Goal: Task Accomplishment & Management: Complete application form

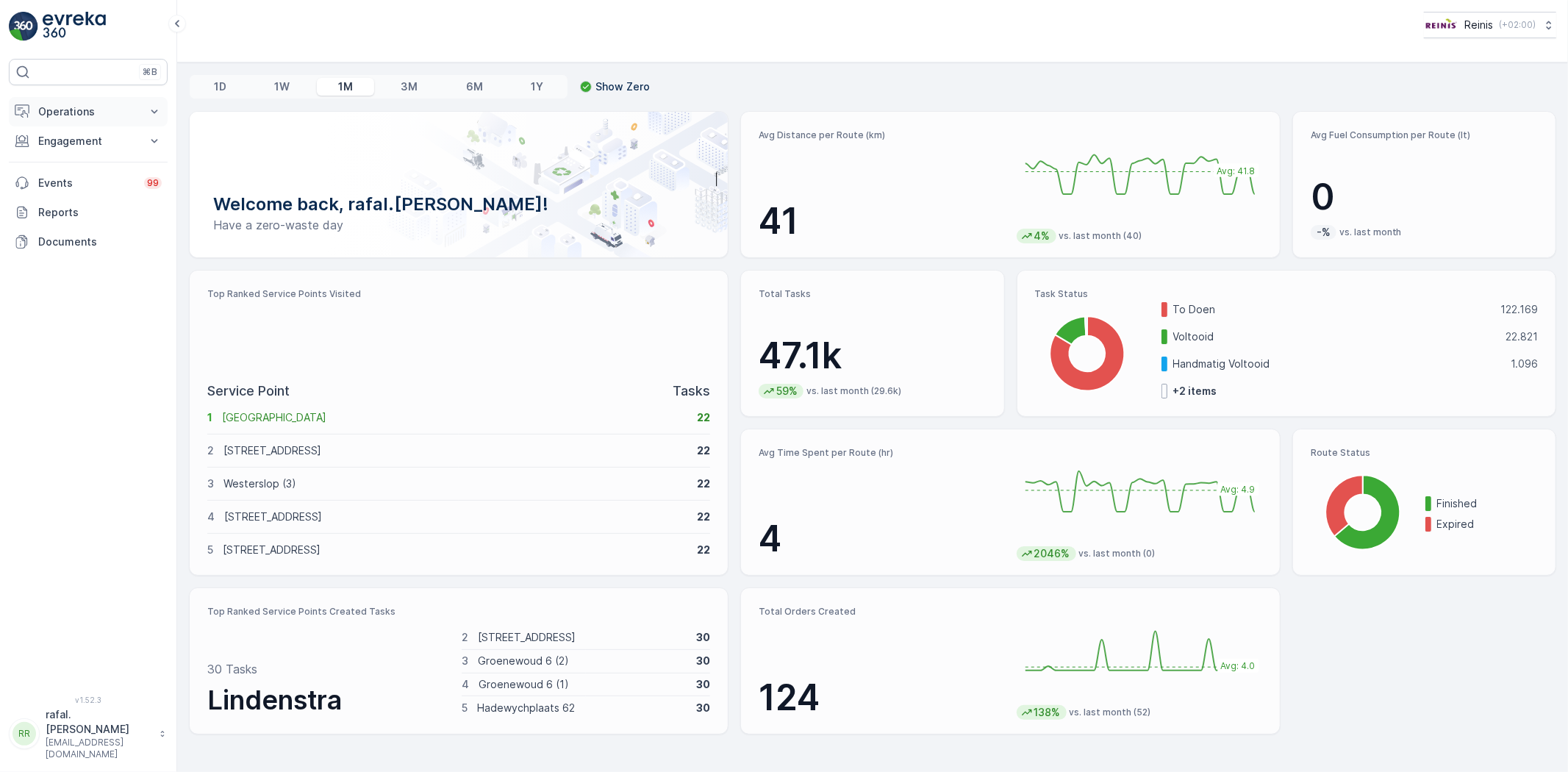
click at [66, 101] on button "Operations" at bounding box center [89, 112] width 159 height 29
click at [113, 172] on link "Routes & Tasks" at bounding box center [99, 177] width 136 height 21
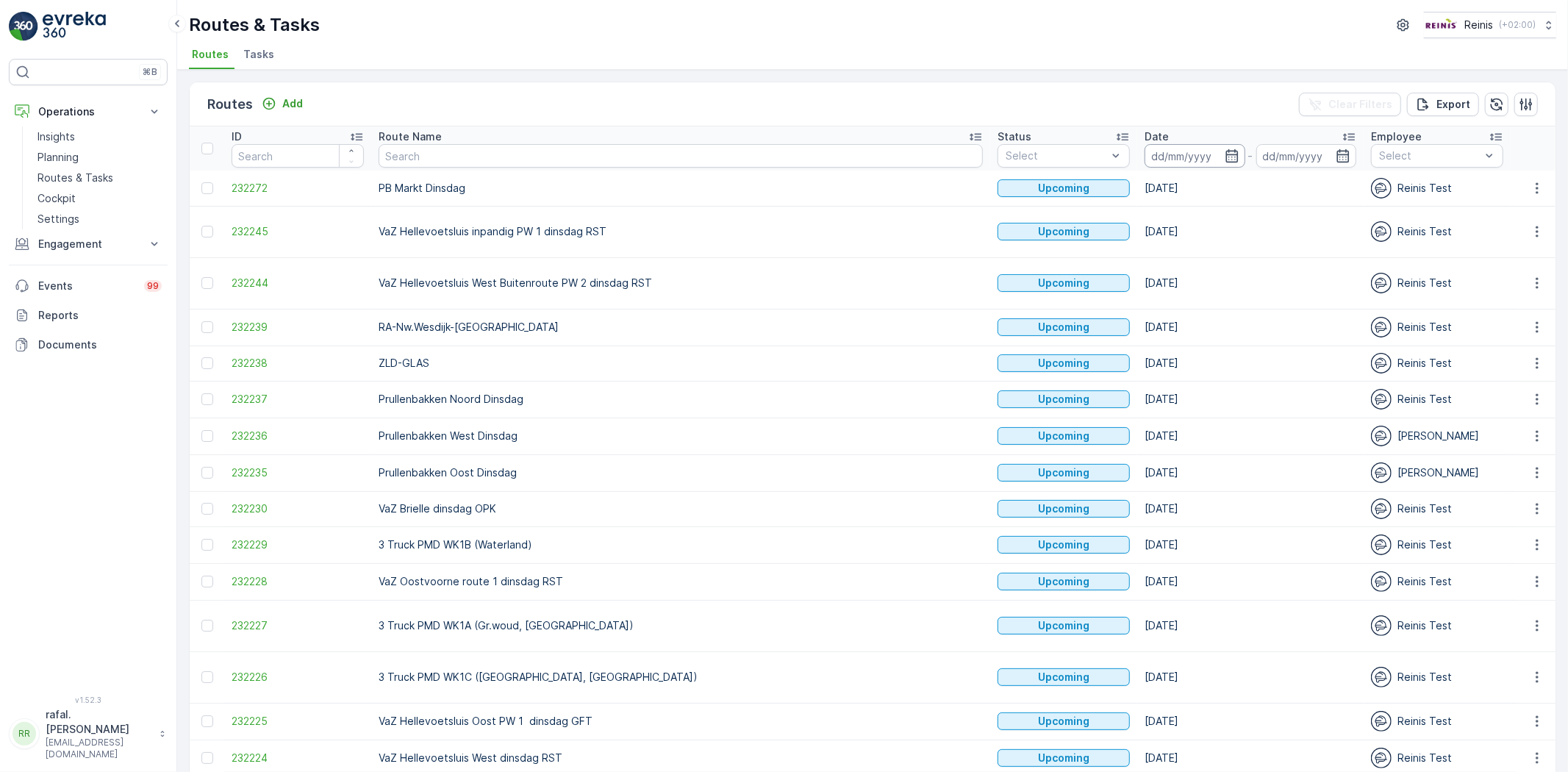
click at [1145, 148] on input at bounding box center [1195, 156] width 101 height 24
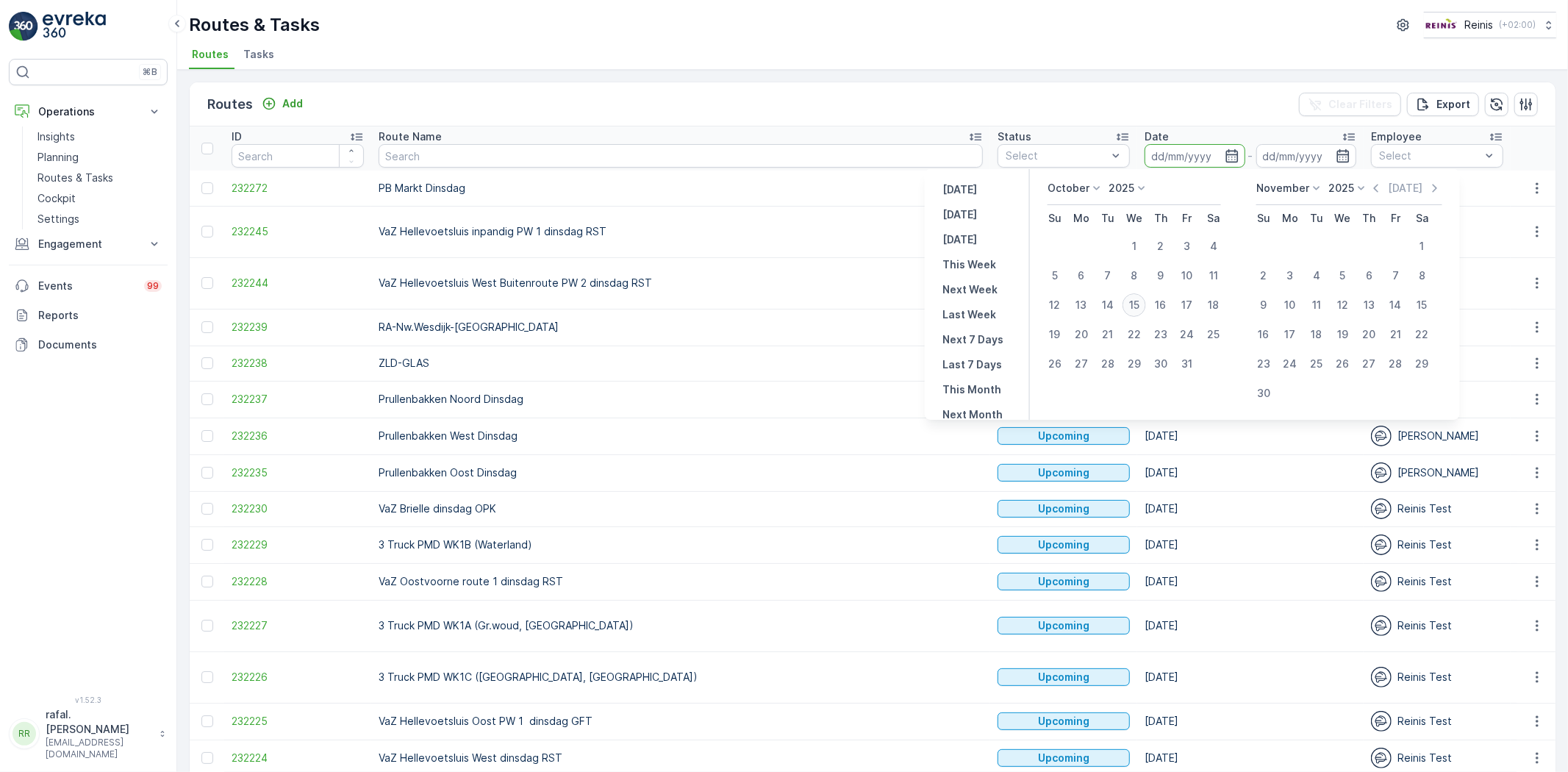
click at [1140, 300] on div "15" at bounding box center [1134, 305] width 24 height 24
type input "[DATE]"
click at [1136, 297] on div "15" at bounding box center [1134, 305] width 24 height 24
type input "[DATE]"
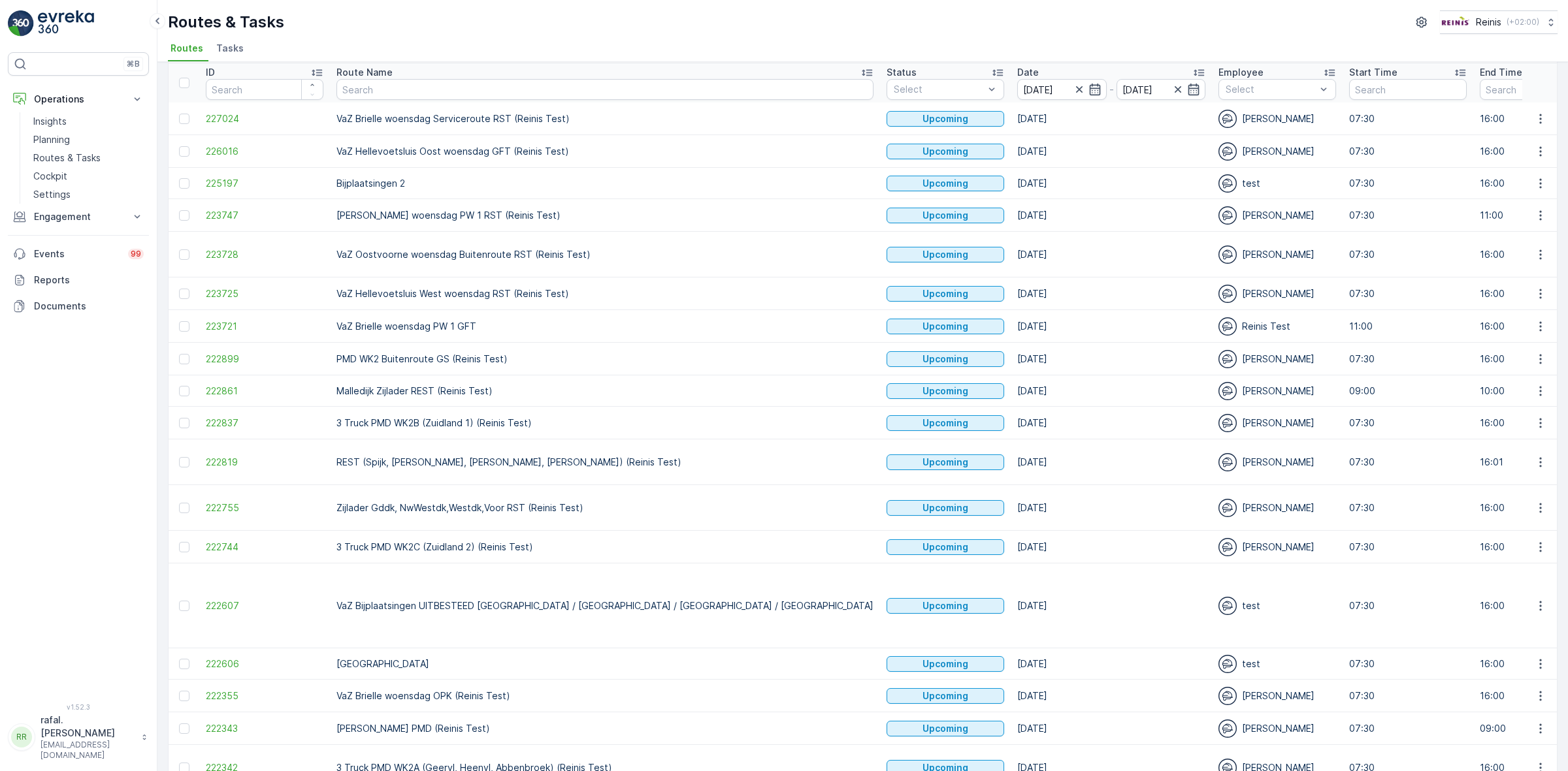
scroll to position [23, 0]
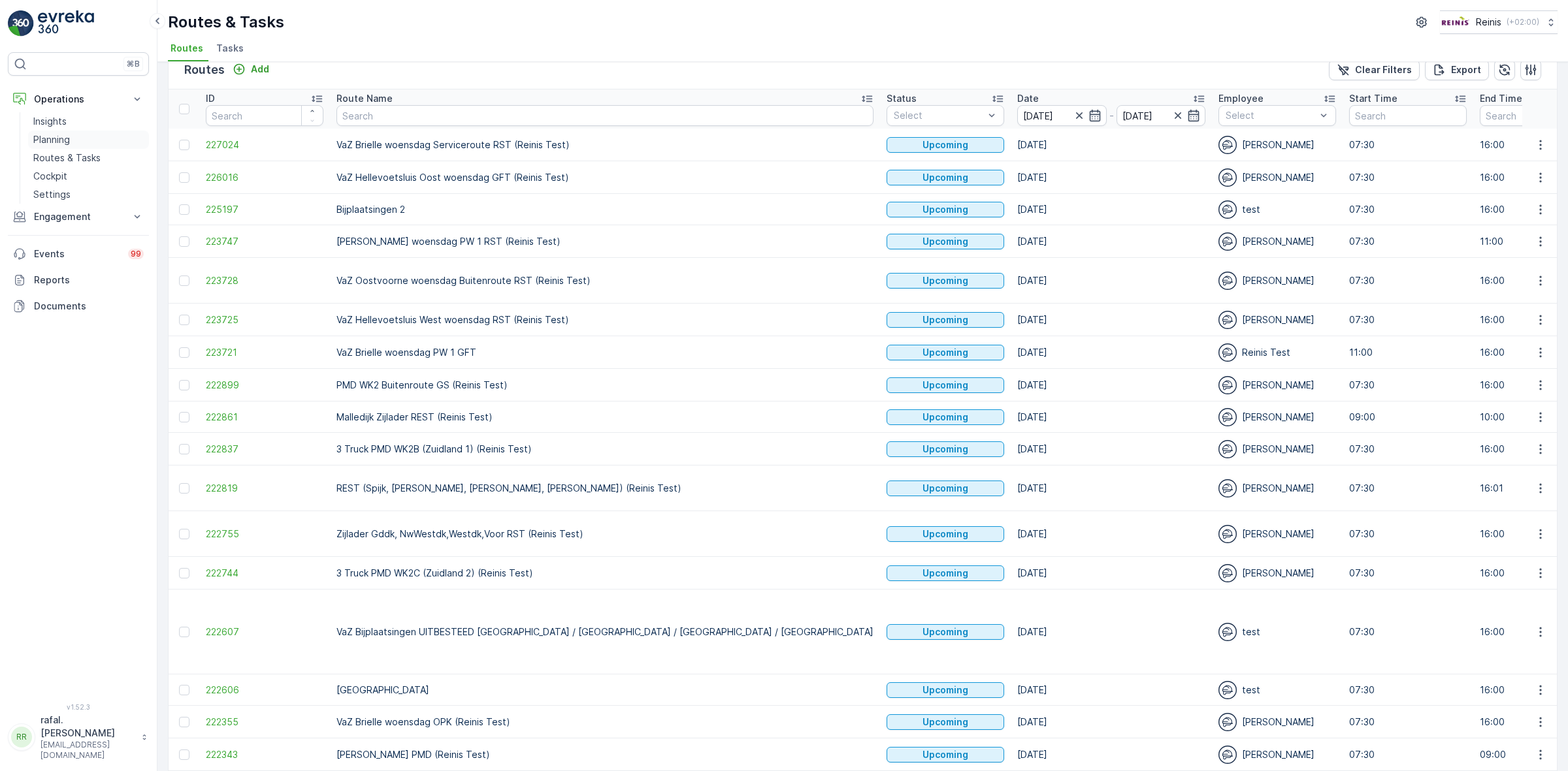
click at [59, 134] on p "Planning" at bounding box center [52, 139] width 37 height 13
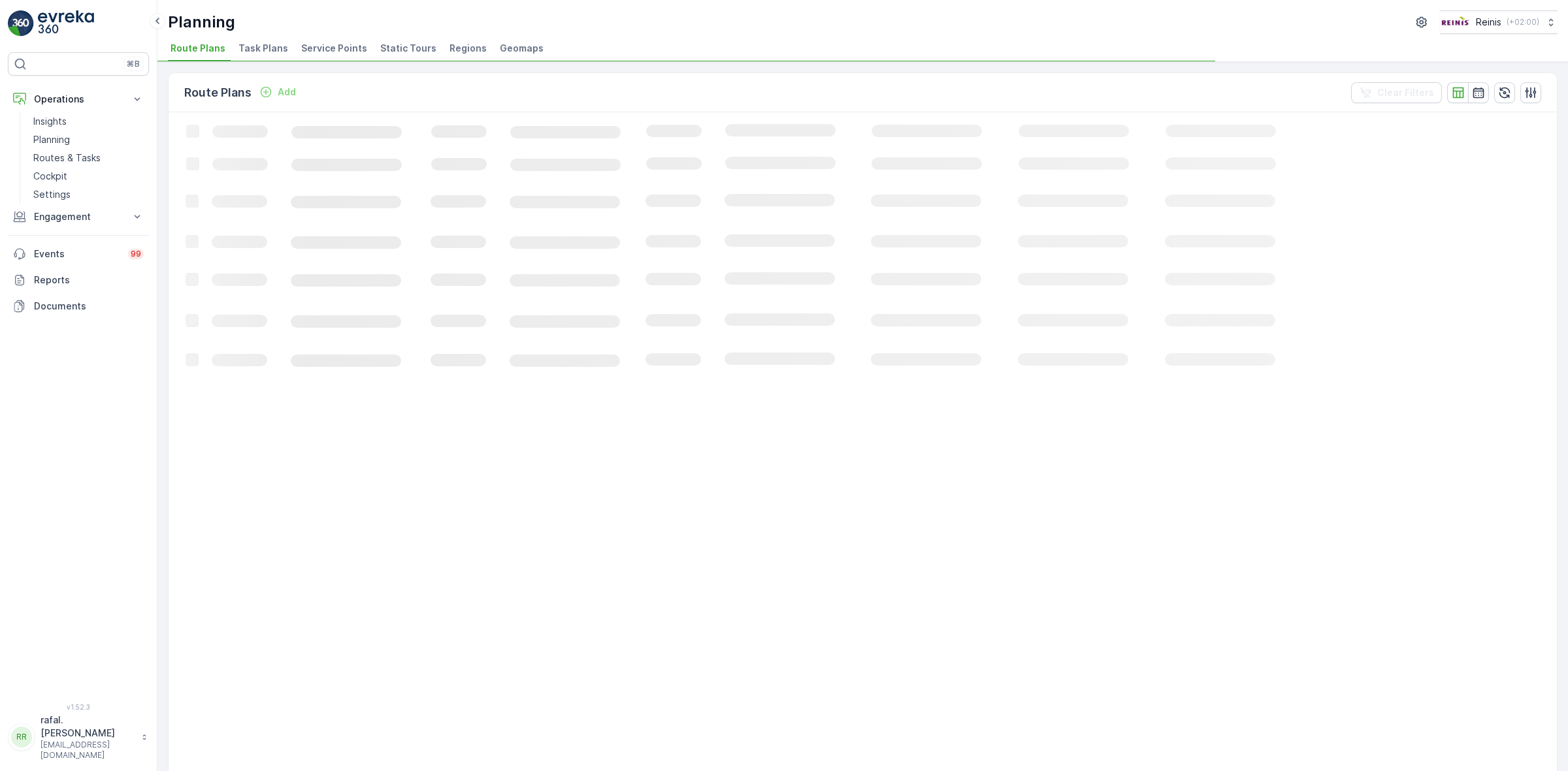
click at [401, 48] on span "Static Tours" at bounding box center [408, 48] width 56 height 13
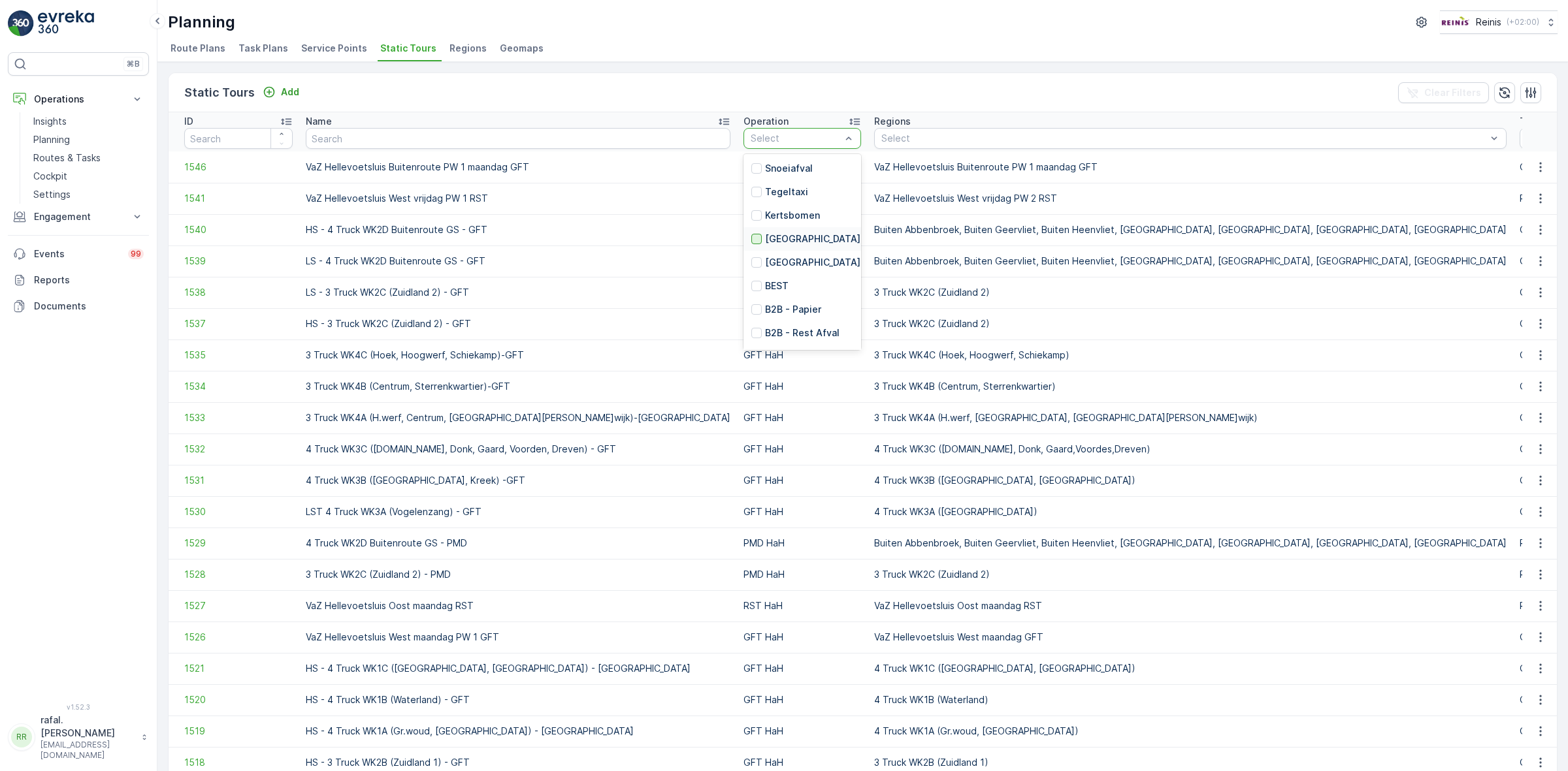
click at [751, 238] on div at bounding box center [756, 238] width 10 height 10
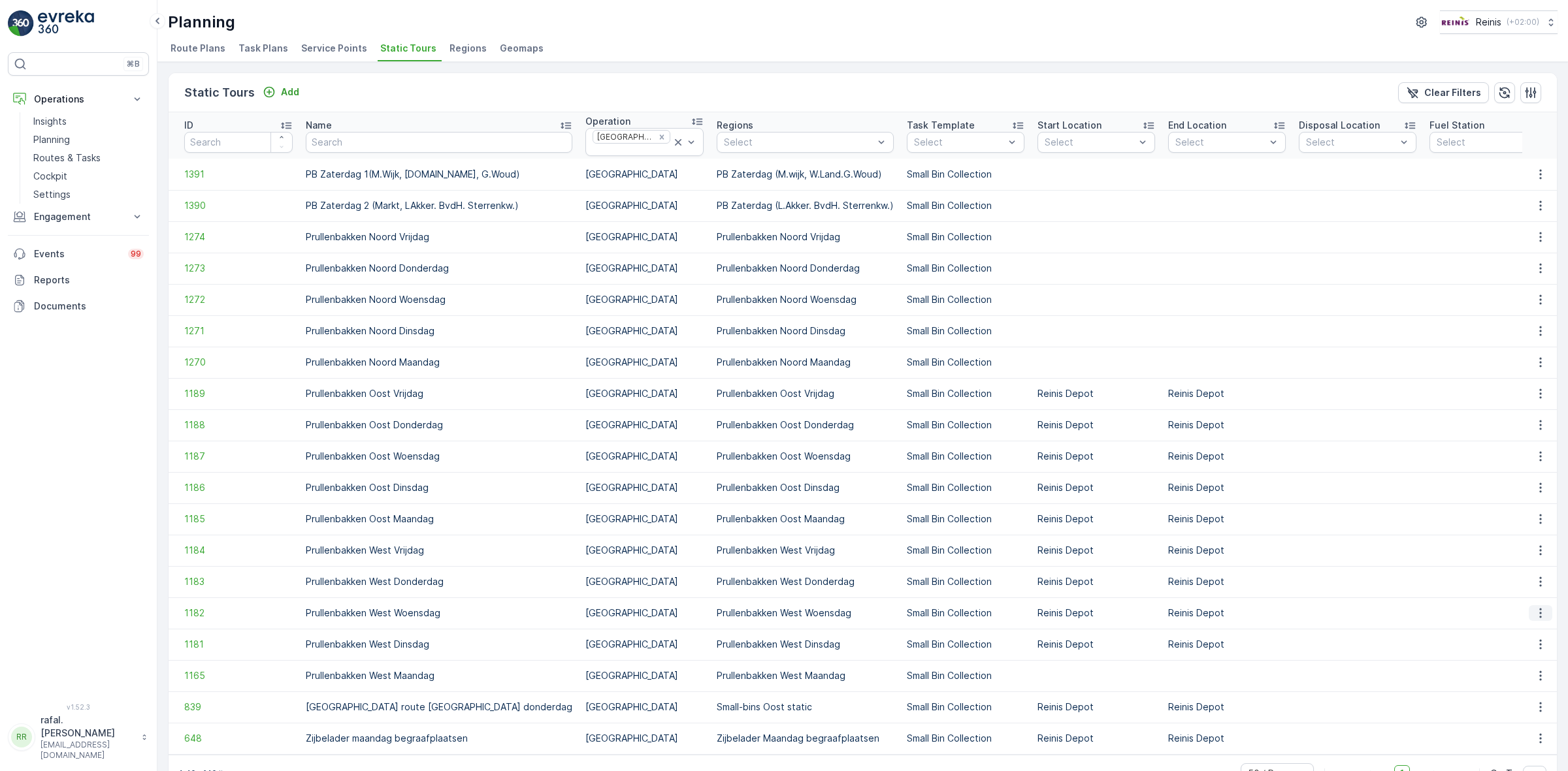
click at [1393, 612] on icon "button" at bounding box center [1540, 613] width 13 height 13
click at [1393, 668] on span "Add Ad Hoc Route" at bounding box center [1520, 669] width 81 height 13
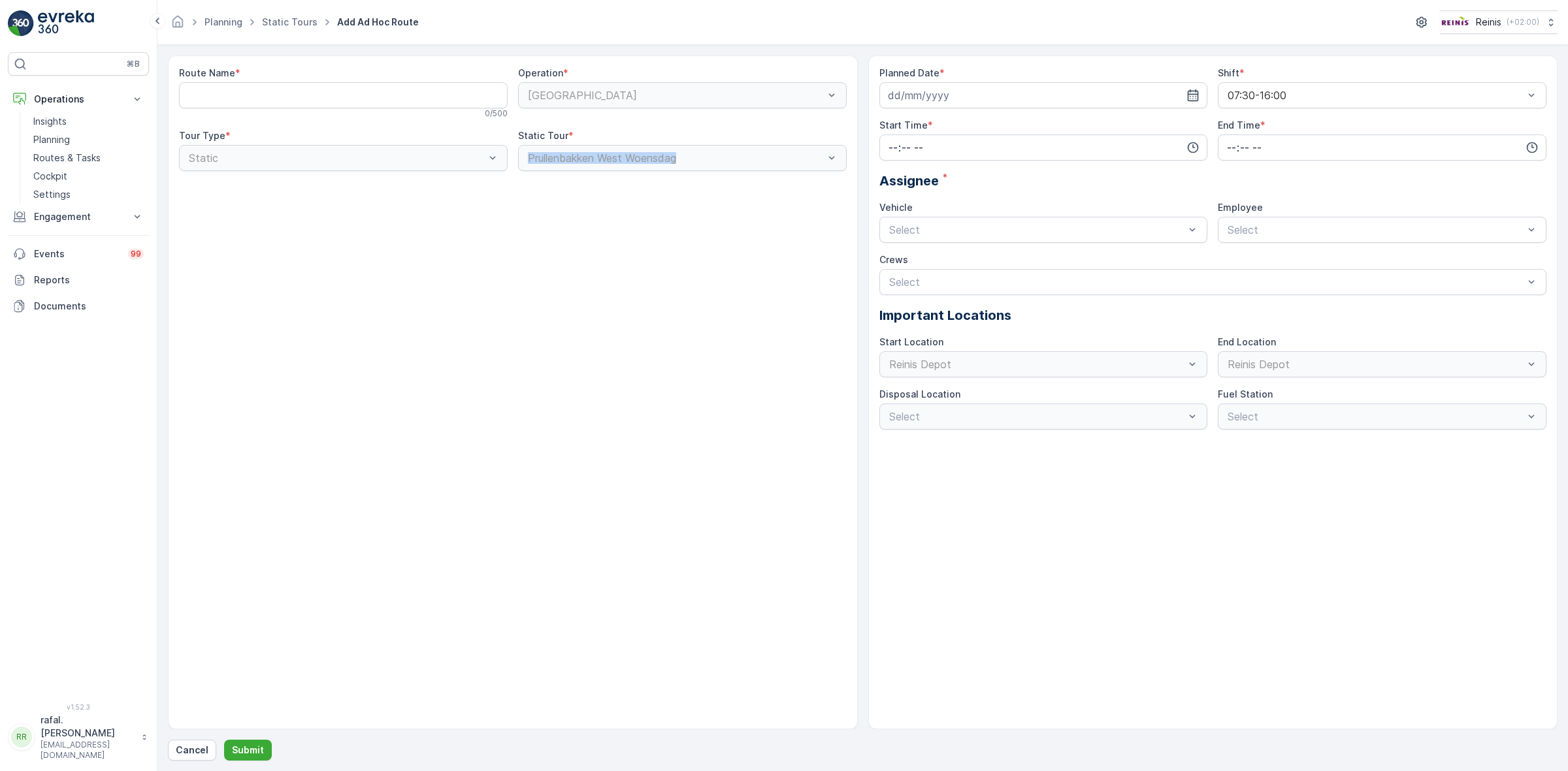
drag, startPoint x: 519, startPoint y: 160, endPoint x: 697, endPoint y: 164, distance: 178.0
click at [697, 164] on div "Prullenbakken West Woensdag" at bounding box center [682, 158] width 329 height 26
copy div "Prullenbakken West Woensdag"
click at [275, 78] on div "Route Name *" at bounding box center [344, 73] width 329 height 13
click at [271, 90] on Name "Route Name" at bounding box center [344, 95] width 329 height 26
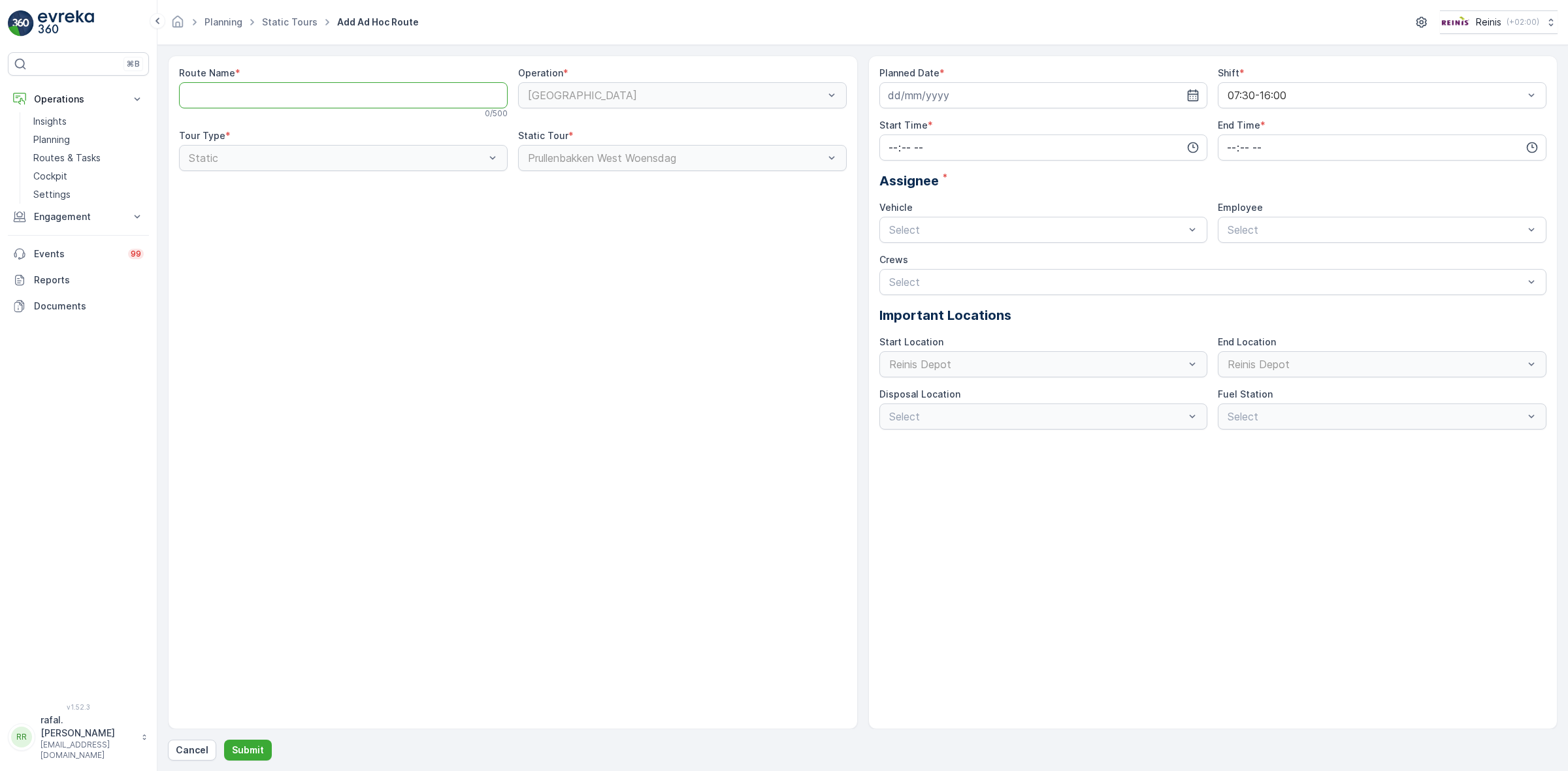
paste Name "Prullenbakken West Woensdag"
type Name "Prullenbakken West Woensdag"
click at [1186, 86] on input at bounding box center [1044, 95] width 329 height 26
click at [971, 226] on div "15" at bounding box center [972, 231] width 21 height 21
type input "[DATE]"
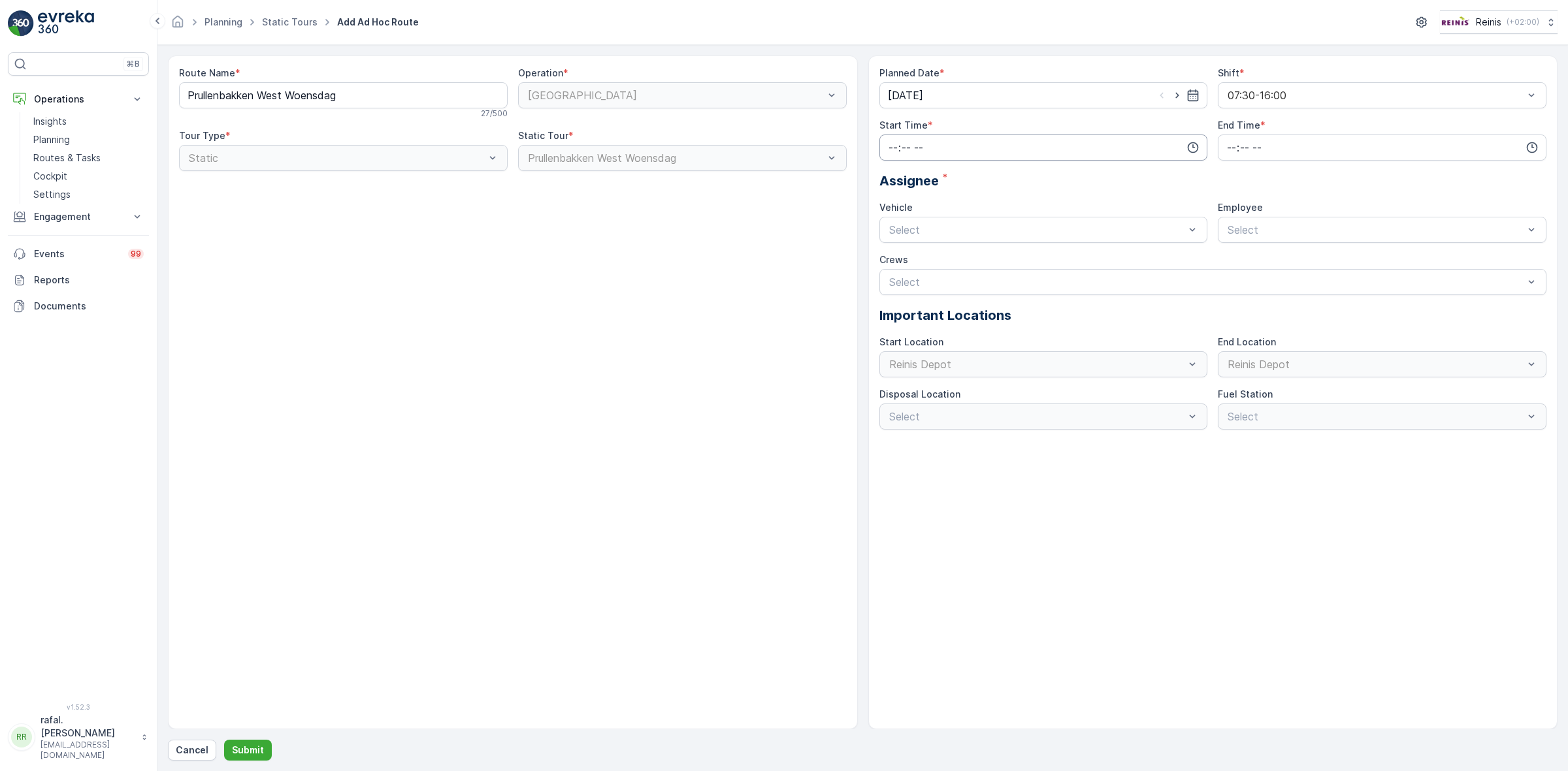
click at [934, 140] on input "time" at bounding box center [1044, 147] width 329 height 26
click at [893, 222] on span "07" at bounding box center [892, 224] width 12 height 13
click at [922, 229] on span "30" at bounding box center [920, 231] width 11 height 13
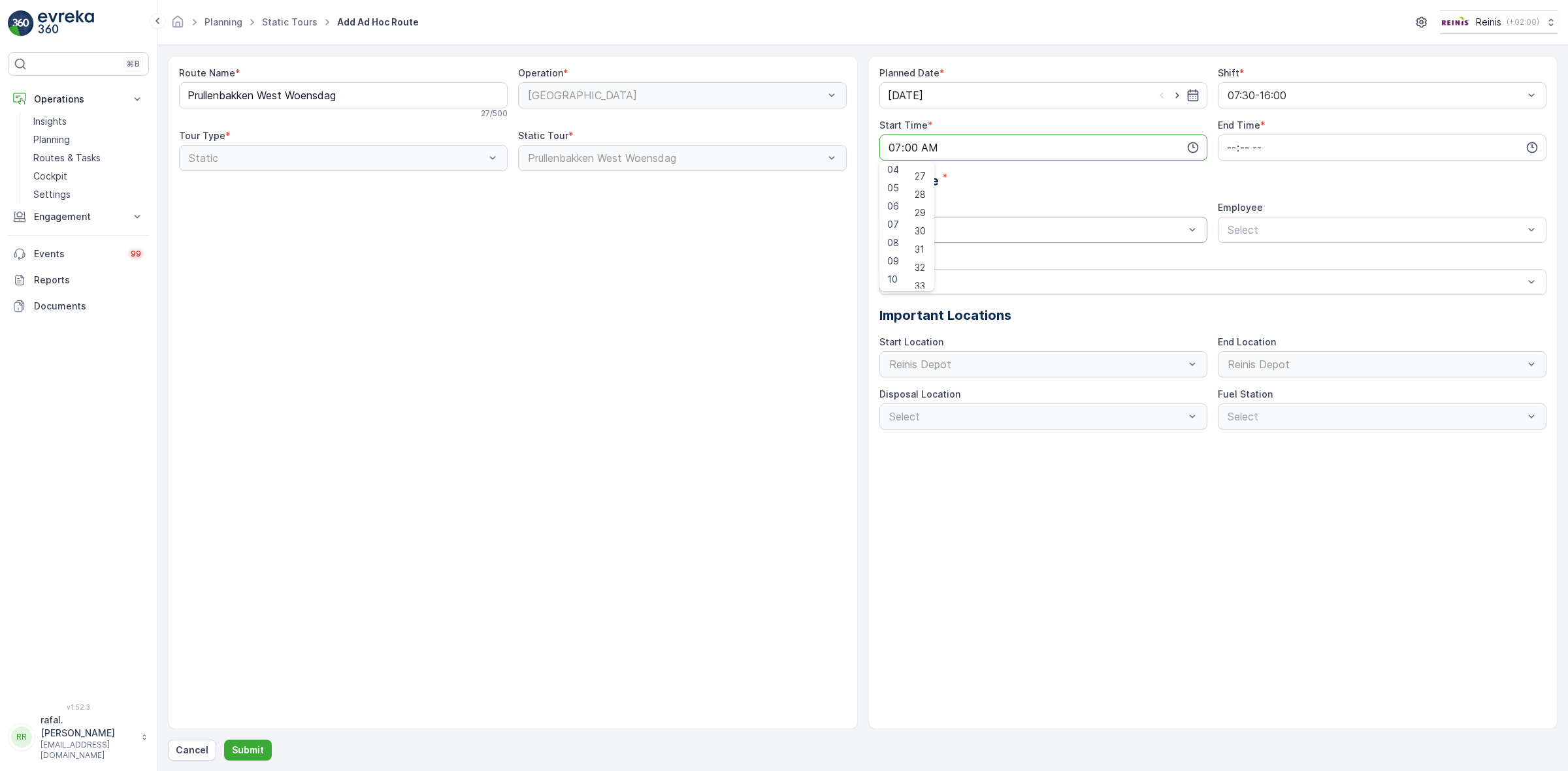
type input "07:30"
click at [1243, 139] on input "time" at bounding box center [1382, 147] width 329 height 26
click at [1229, 219] on span "16" at bounding box center [1230, 220] width 10 height 13
type input "16:00"
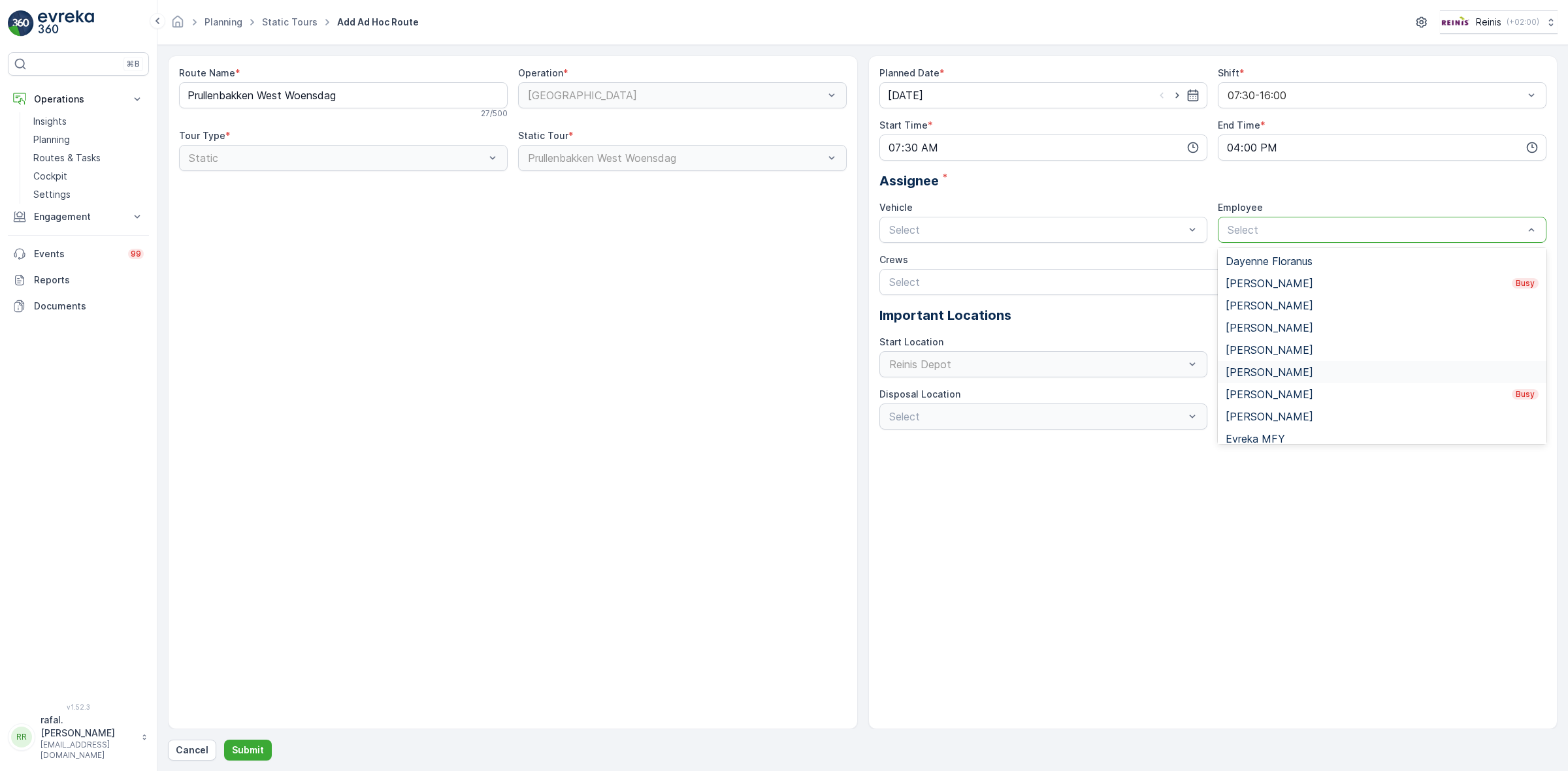
click at [1284, 371] on span "[PERSON_NAME]" at bounding box center [1269, 372] width 88 height 12
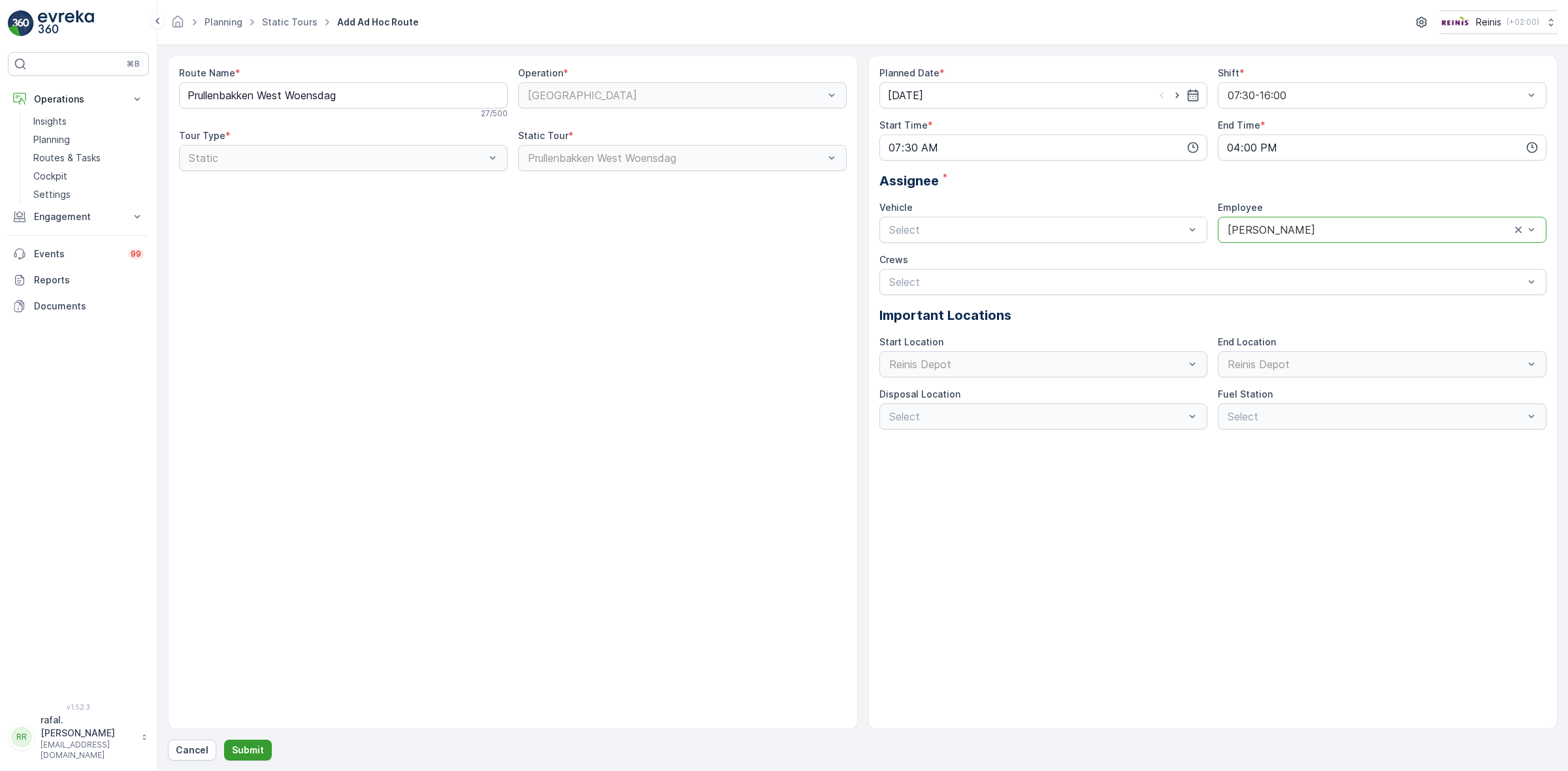
click at [242, 685] on p "Submit" at bounding box center [248, 750] width 32 height 13
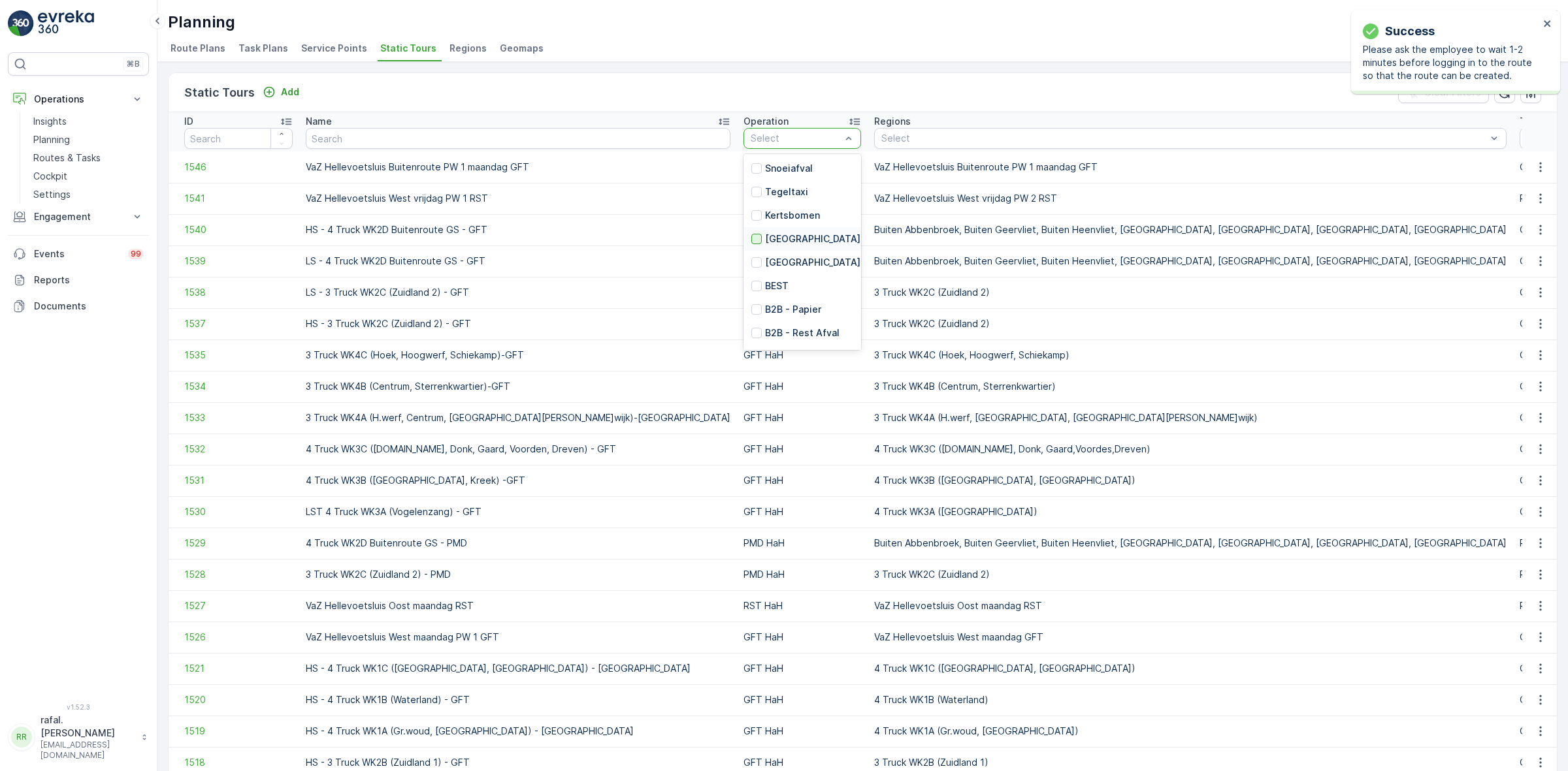
click at [751, 238] on div at bounding box center [756, 238] width 10 height 10
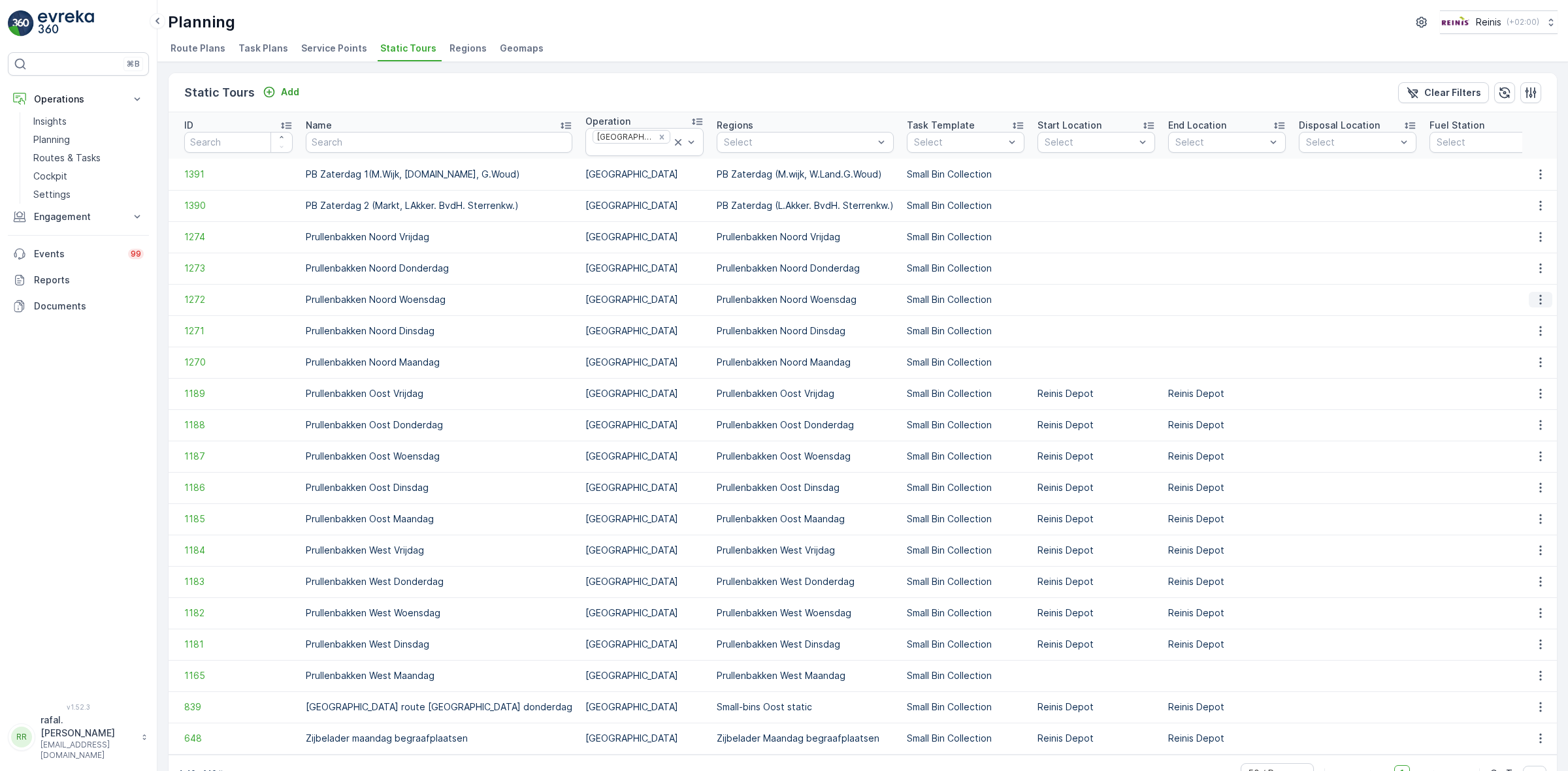
click at [1393, 301] on icon "button" at bounding box center [1540, 299] width 13 height 13
click at [1393, 357] on span "Add Ad Hoc Route" at bounding box center [1520, 356] width 81 height 13
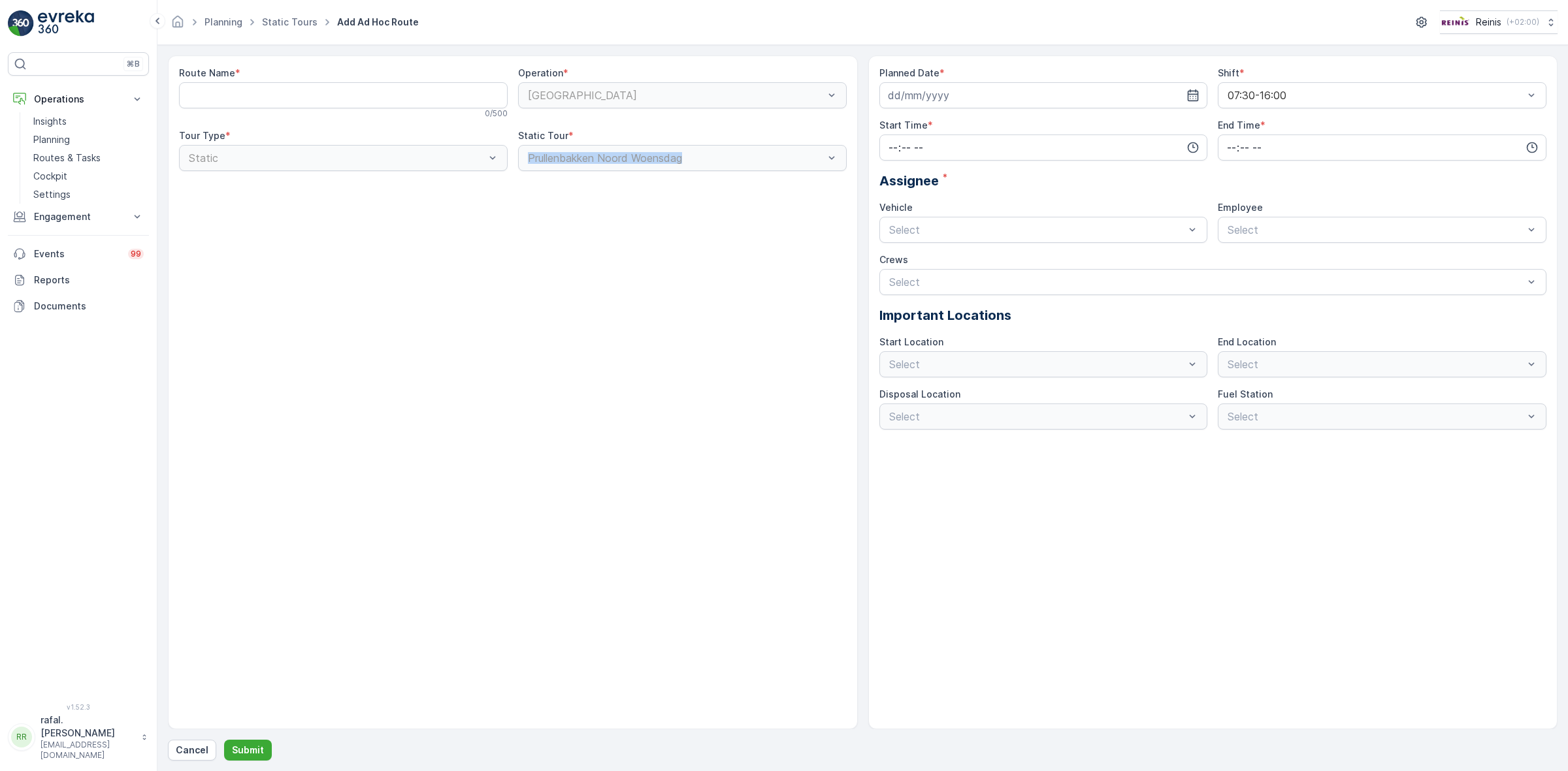
drag, startPoint x: 529, startPoint y: 157, endPoint x: 748, endPoint y: 170, distance: 219.4
click at [748, 170] on div "Prullenbakken Noord Woensdag" at bounding box center [682, 158] width 329 height 26
copy div "Prullenbakken Noord Woensdag"
click at [226, 96] on Name "Route Name" at bounding box center [344, 95] width 329 height 26
paste Name "Prullenbakken Noord Woensdag"
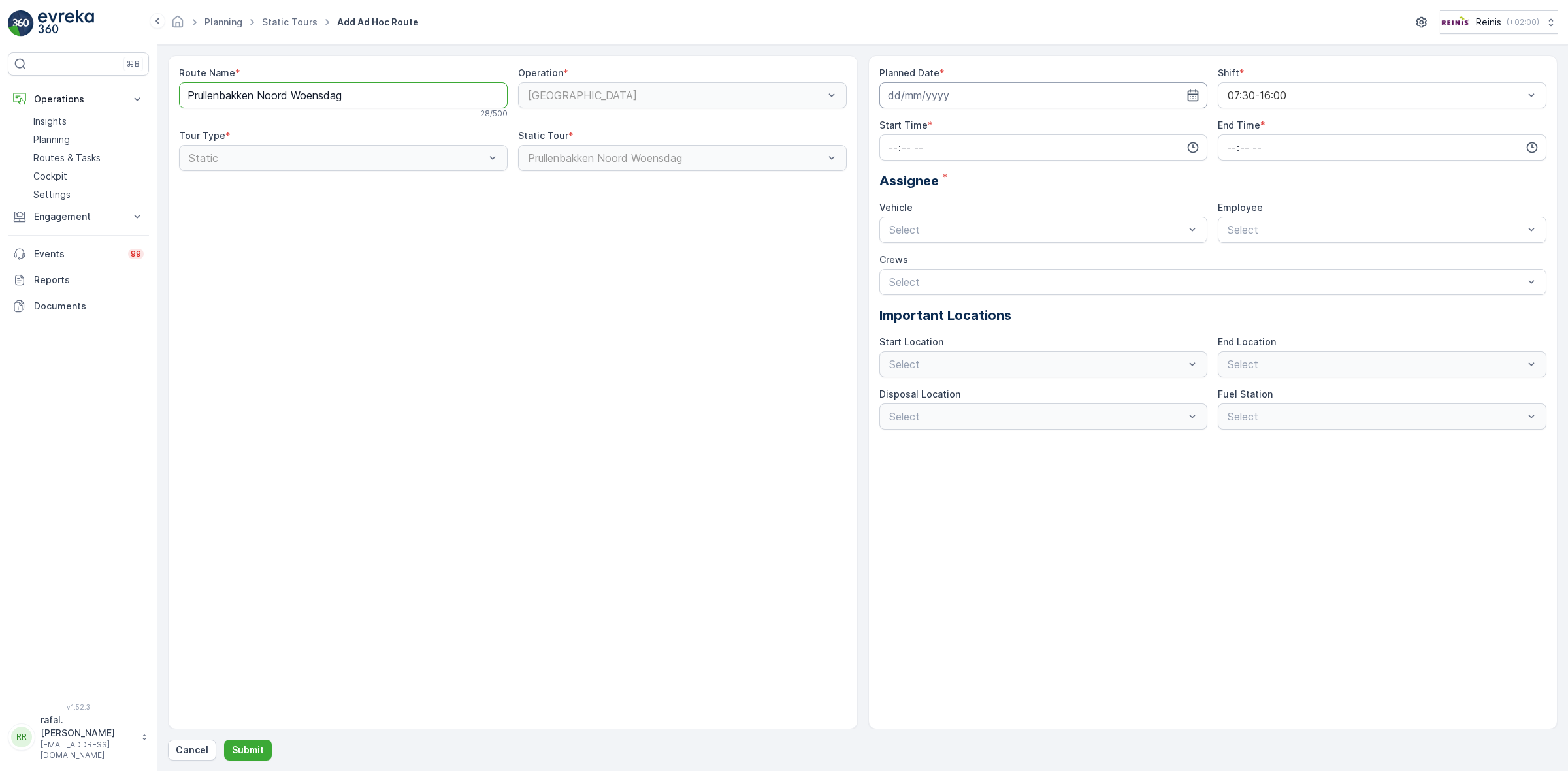
type Name "Prullenbakken Noord Woensdag"
click at [1184, 94] on input at bounding box center [1044, 95] width 329 height 26
click at [974, 232] on div "15" at bounding box center [972, 231] width 21 height 21
type input "[DATE]"
click at [902, 145] on input "time" at bounding box center [1044, 147] width 329 height 26
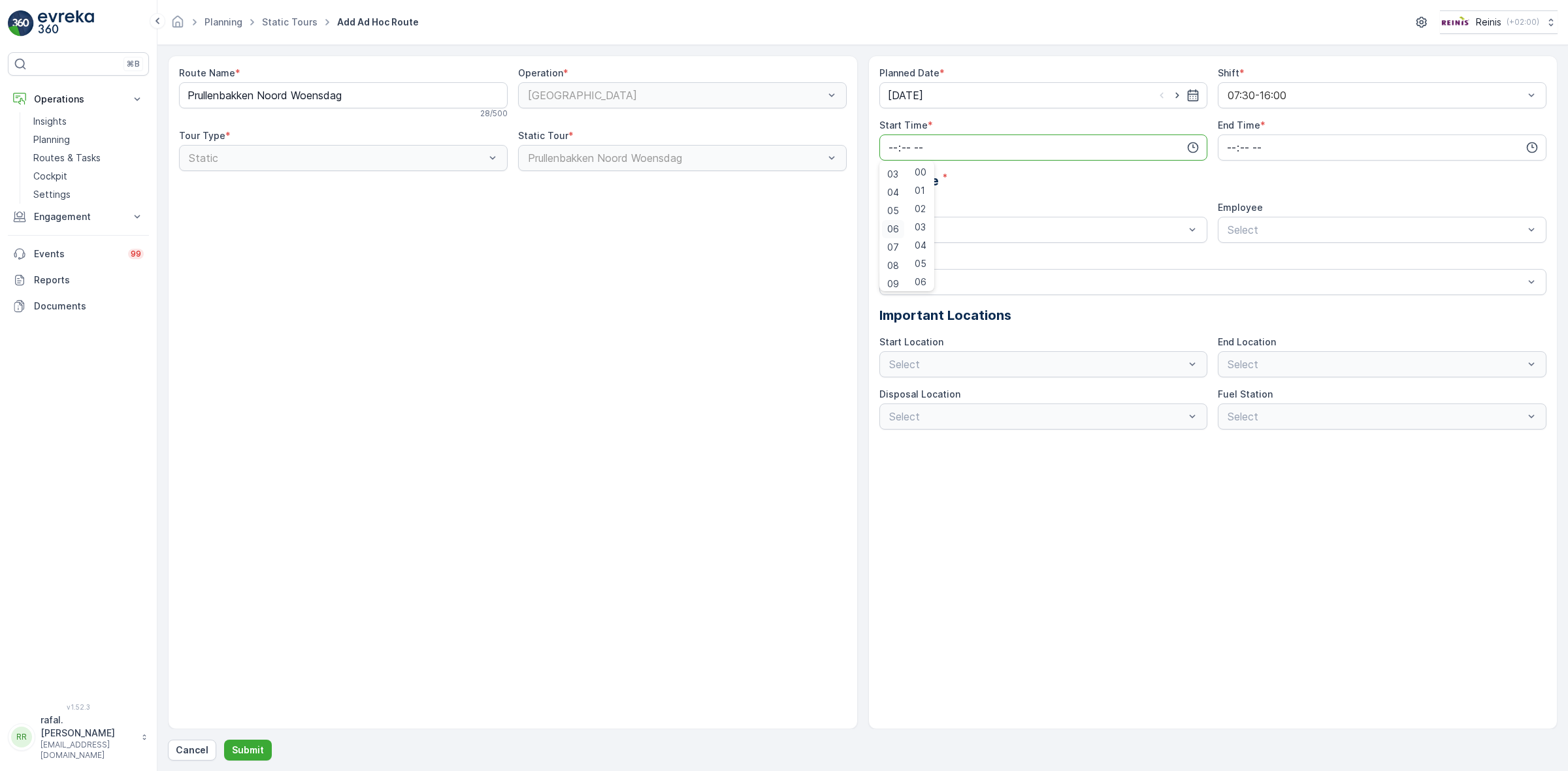
scroll to position [81, 0]
click at [890, 214] on span "07" at bounding box center [892, 219] width 12 height 13
click at [919, 230] on span "30" at bounding box center [920, 231] width 11 height 13
type input "07:30"
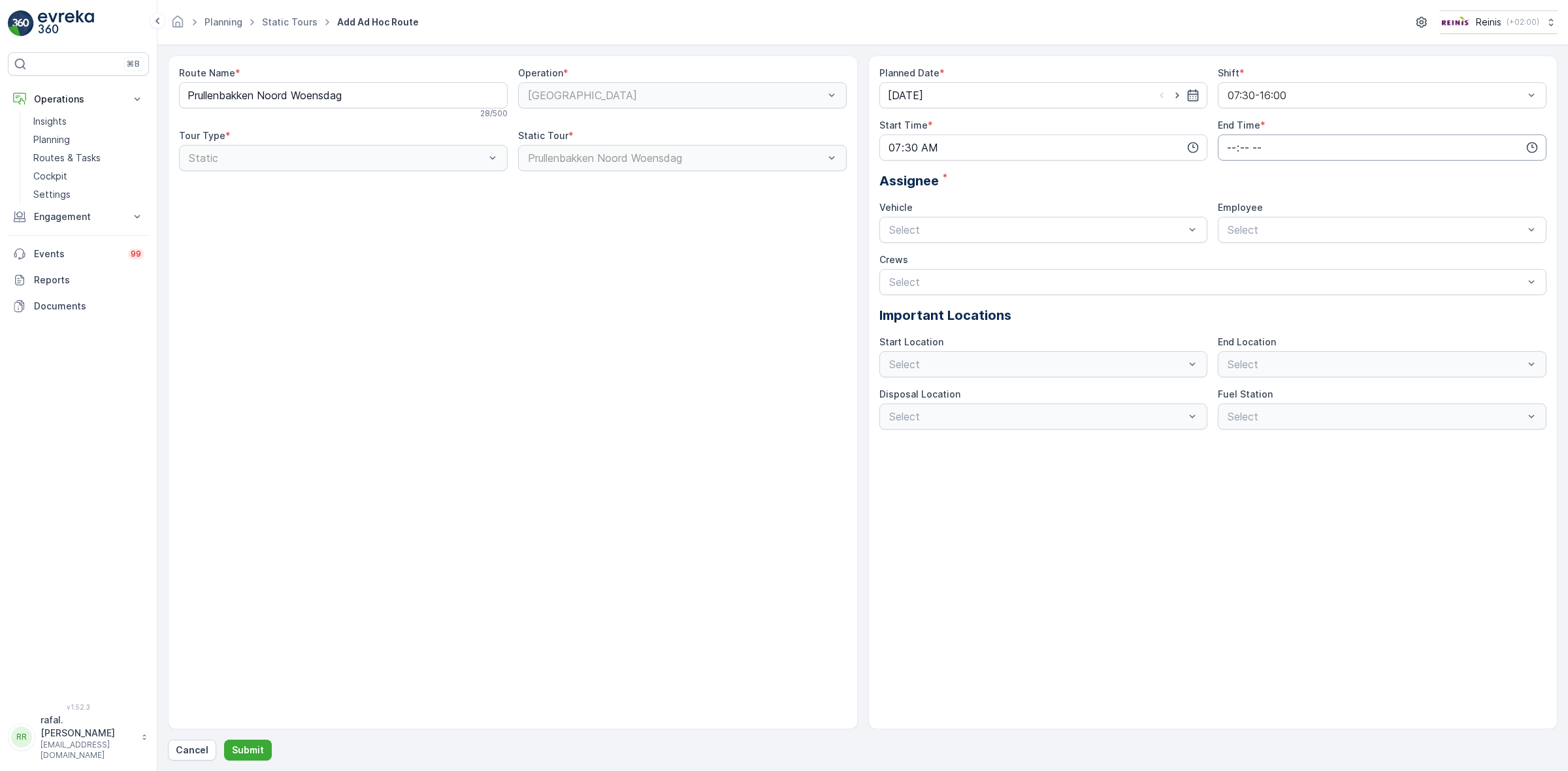
click at [1252, 140] on input "time" at bounding box center [1382, 147] width 329 height 26
click at [1232, 222] on span "16" at bounding box center [1230, 220] width 10 height 13
type input "16:00"
click at [1336, 221] on div "Select" at bounding box center [1382, 229] width 329 height 26
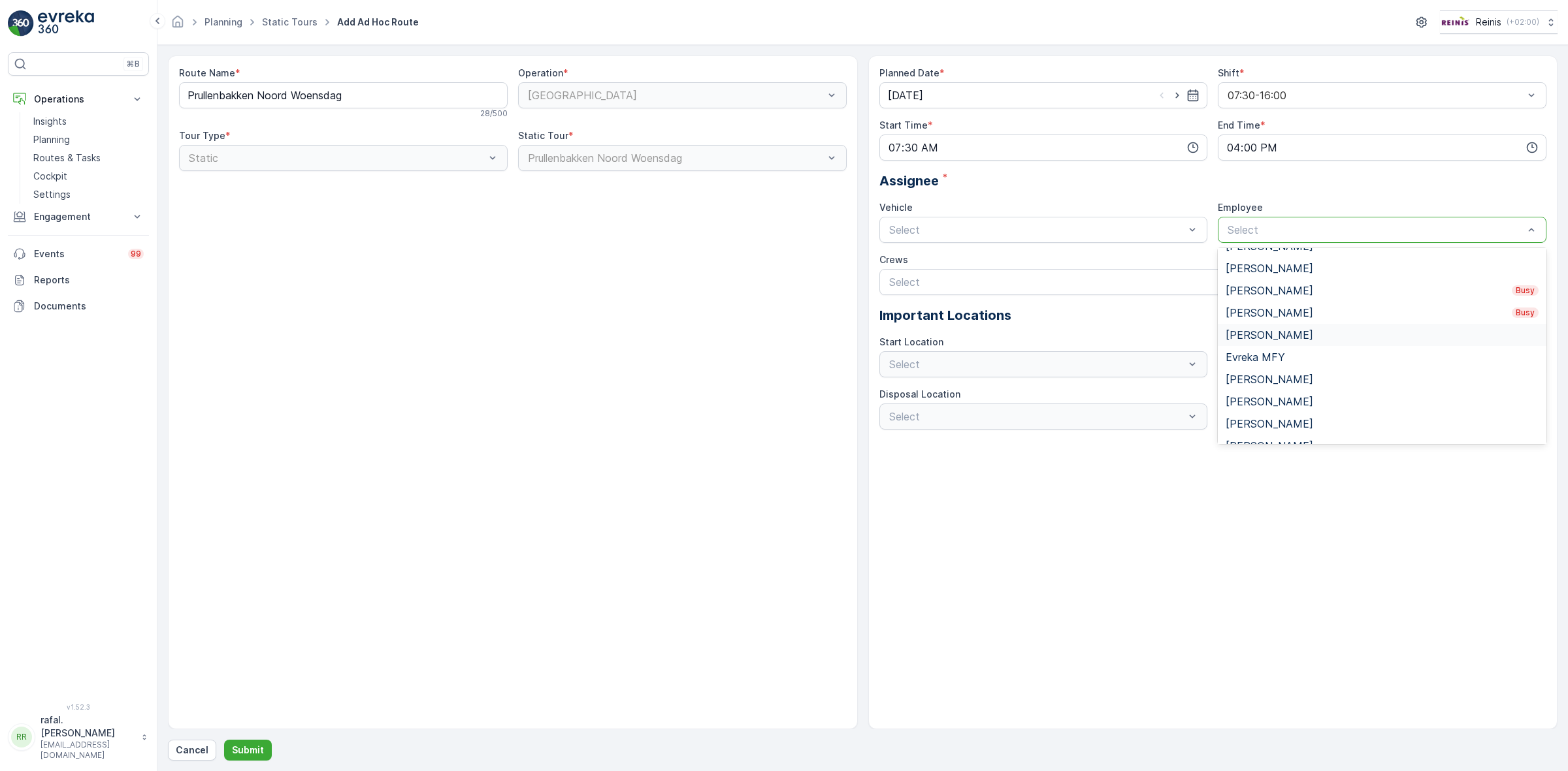
scroll to position [408, 0]
click at [1336, 335] on div "[PERSON_NAME]" at bounding box center [1382, 342] width 329 height 22
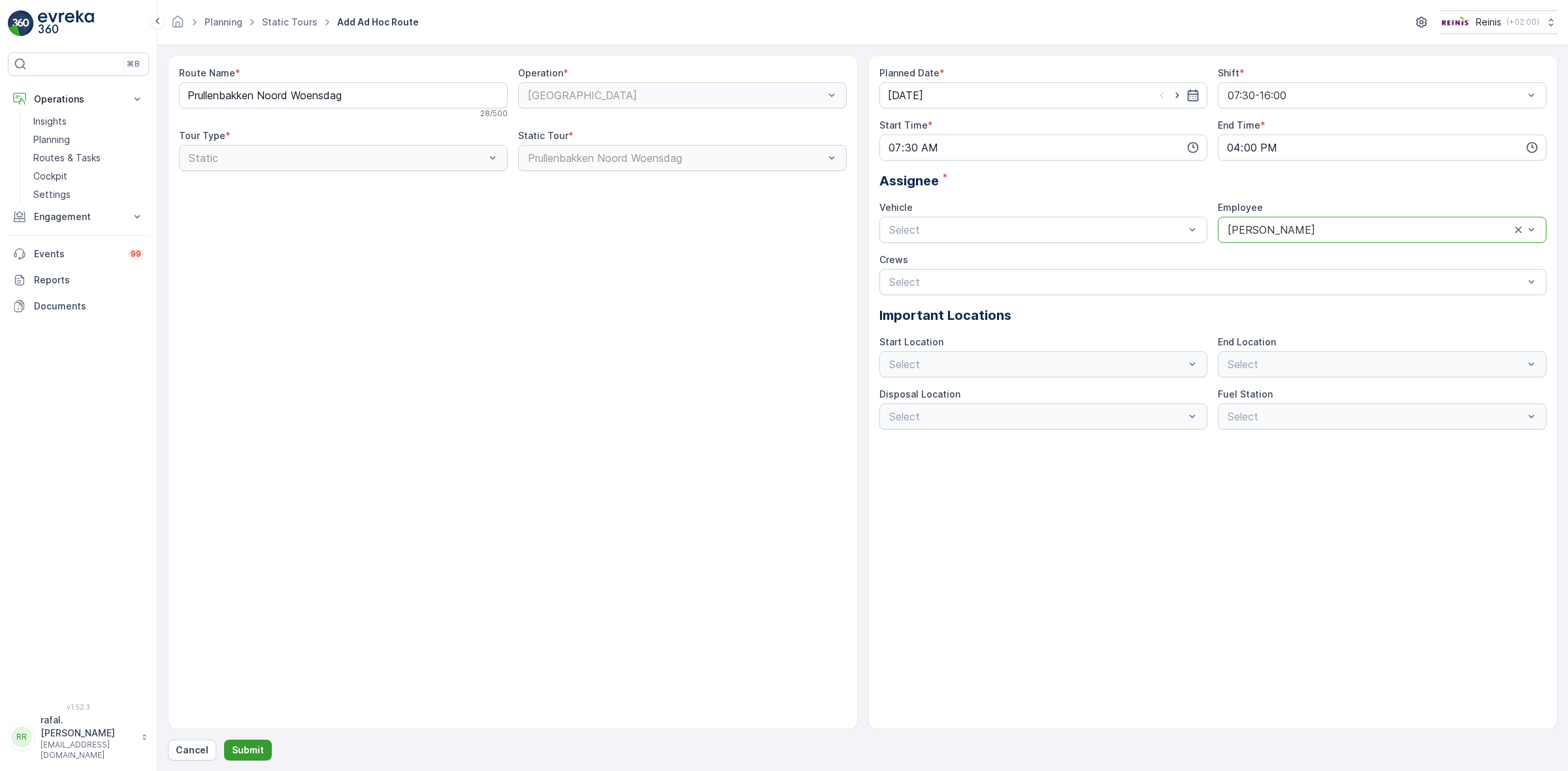
click at [262, 685] on button "Submit" at bounding box center [248, 750] width 48 height 21
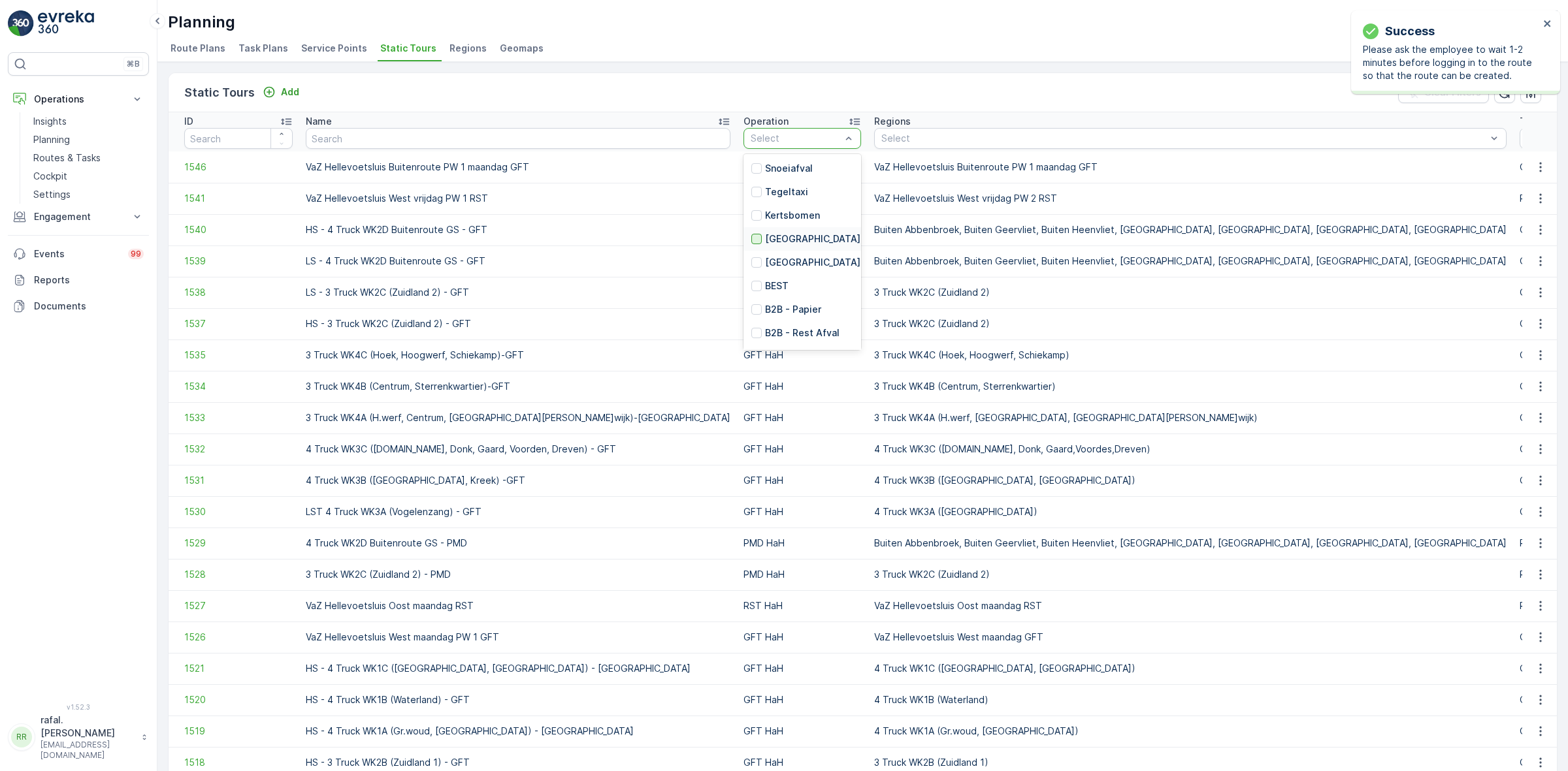
click at [751, 240] on div at bounding box center [756, 238] width 10 height 10
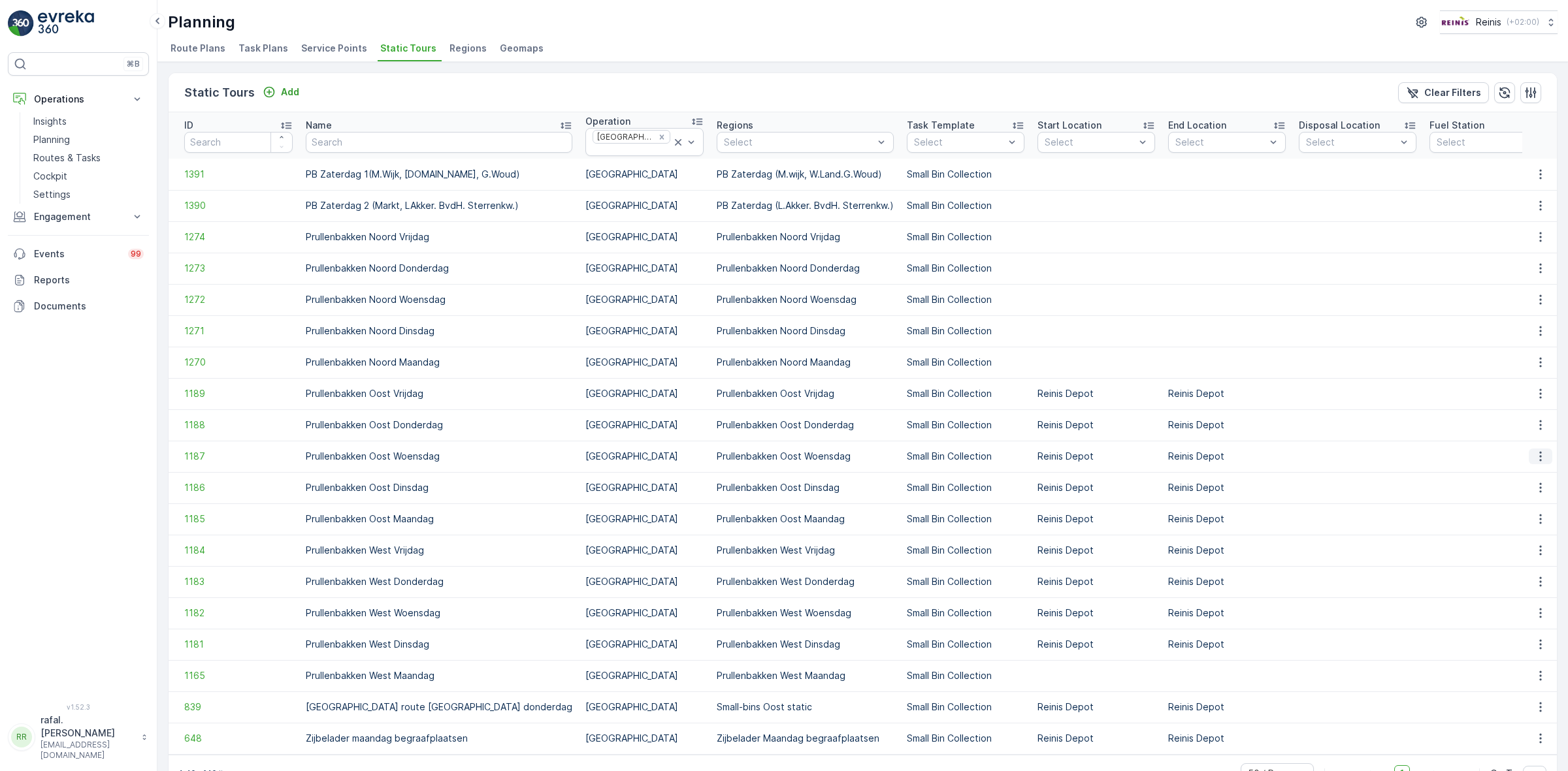
click at [1393, 455] on icon "button" at bounding box center [1540, 456] width 13 height 13
click at [1393, 509] on span "Add Ad Hoc Route" at bounding box center [1520, 513] width 81 height 13
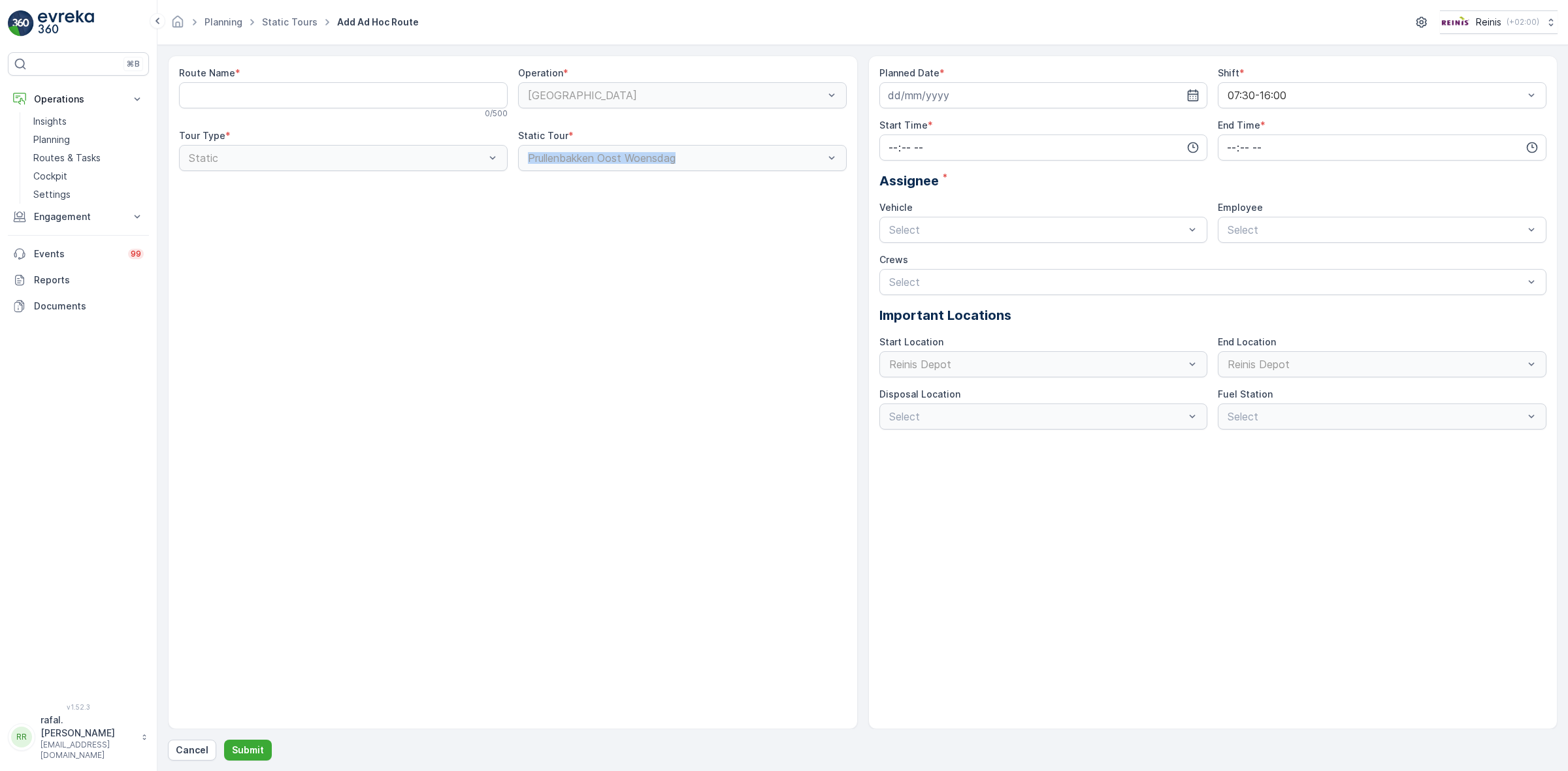
drag, startPoint x: 526, startPoint y: 161, endPoint x: 765, endPoint y: 175, distance: 239.4
click at [765, 175] on div "Route Name * 0 / 500 Operation * Prullenbakken Tour Type * Static Static Tour *…" at bounding box center [513, 124] width 668 height 115
copy div "Prullenbakken Oost Woensdag"
click at [268, 98] on Name "Route Name" at bounding box center [344, 95] width 329 height 26
paste Name "Prullenbakken Oost Woensdag"
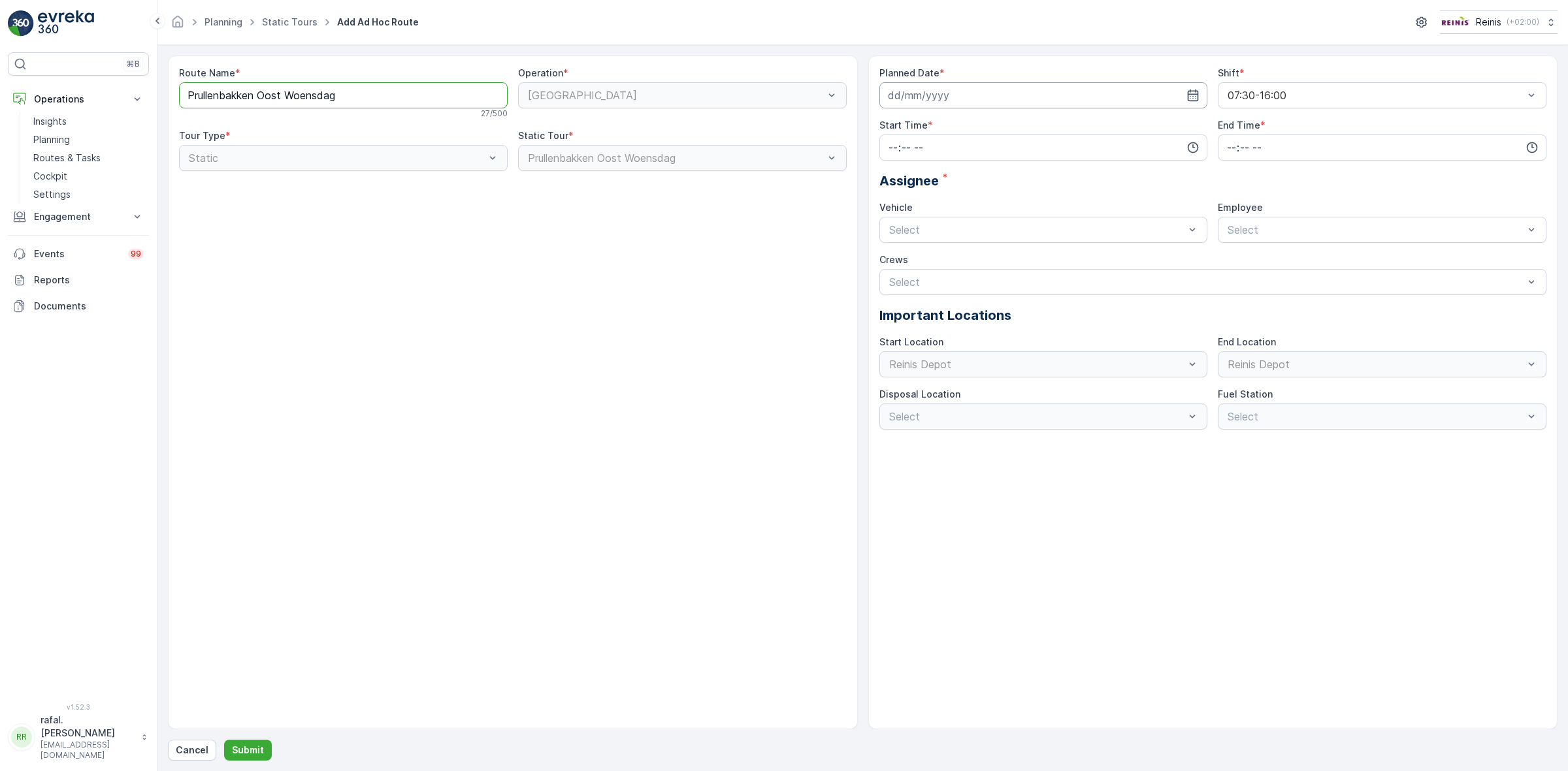
type Name "Prullenbakken Oost Woensdag"
click at [966, 92] on input at bounding box center [1044, 95] width 329 height 26
click at [974, 232] on div "15" at bounding box center [972, 231] width 21 height 21
type input "[DATE]"
click at [893, 139] on input "time" at bounding box center [1044, 147] width 329 height 26
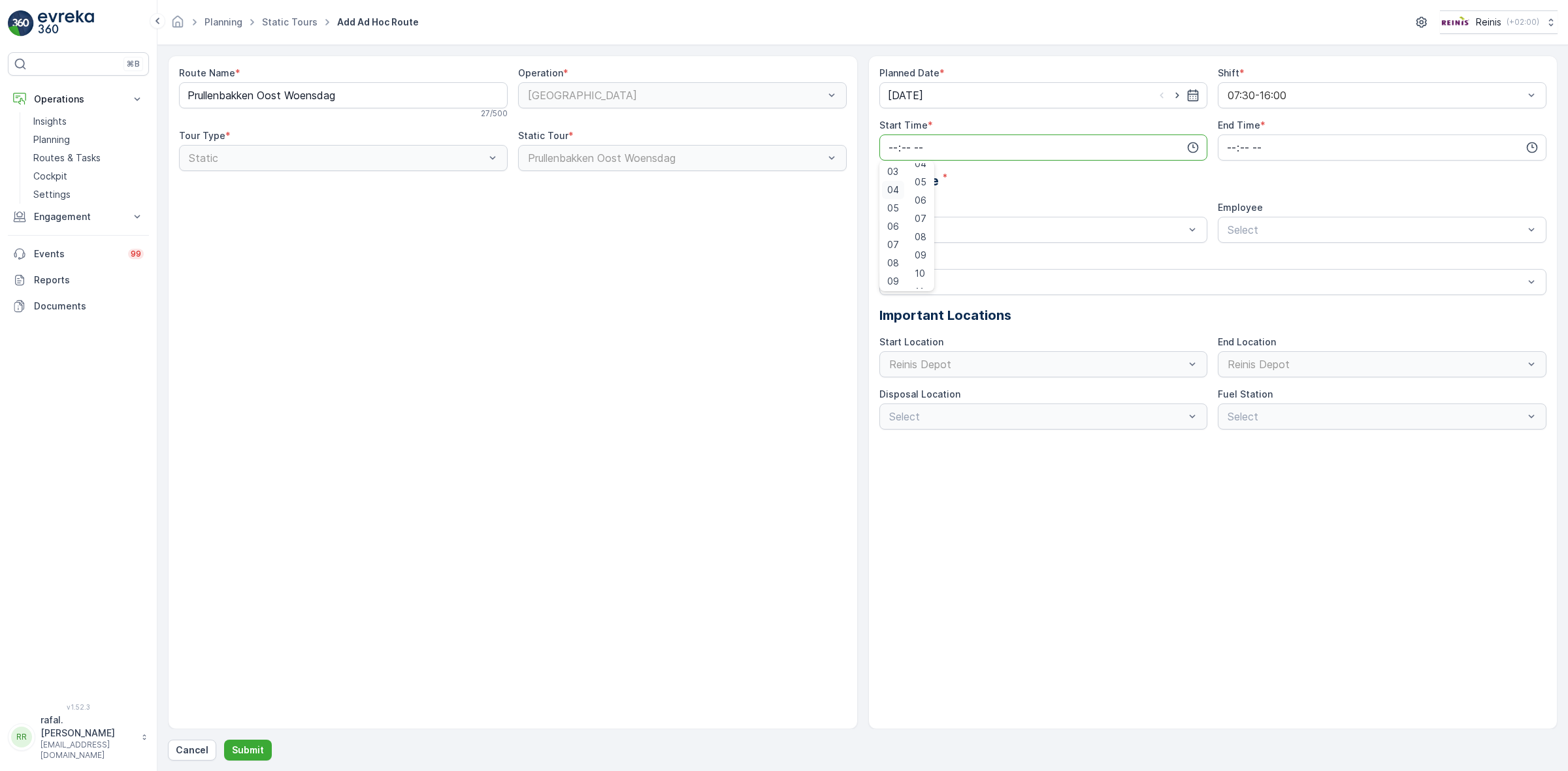
scroll to position [81, 0]
click at [888, 217] on span "07" at bounding box center [892, 219] width 12 height 13
click at [926, 227] on span "30" at bounding box center [920, 231] width 11 height 13
type input "07:30"
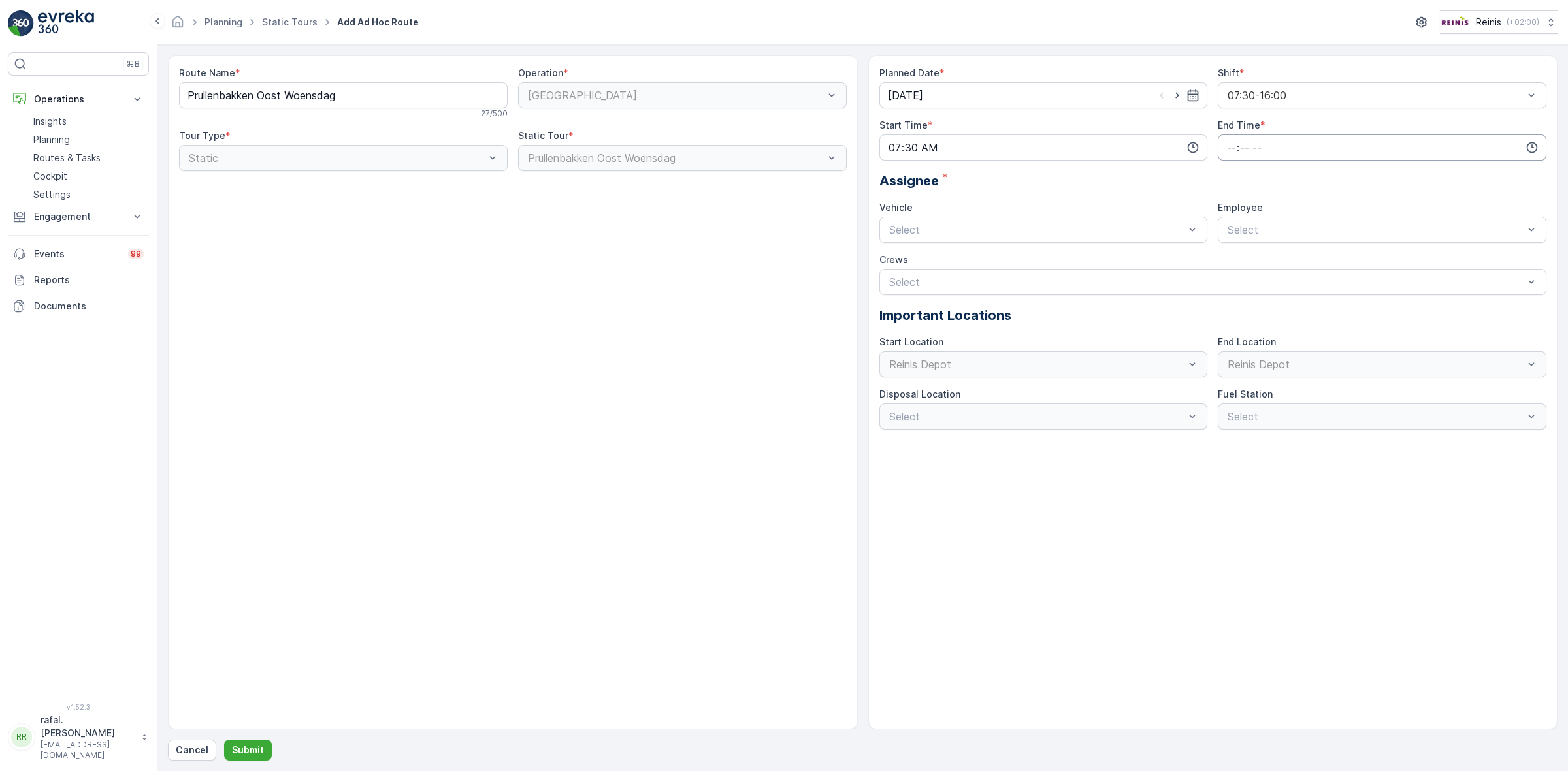
click at [1238, 147] on input "time" at bounding box center [1382, 147] width 329 height 26
click at [1226, 223] on span "16" at bounding box center [1230, 220] width 10 height 13
type input "16:00"
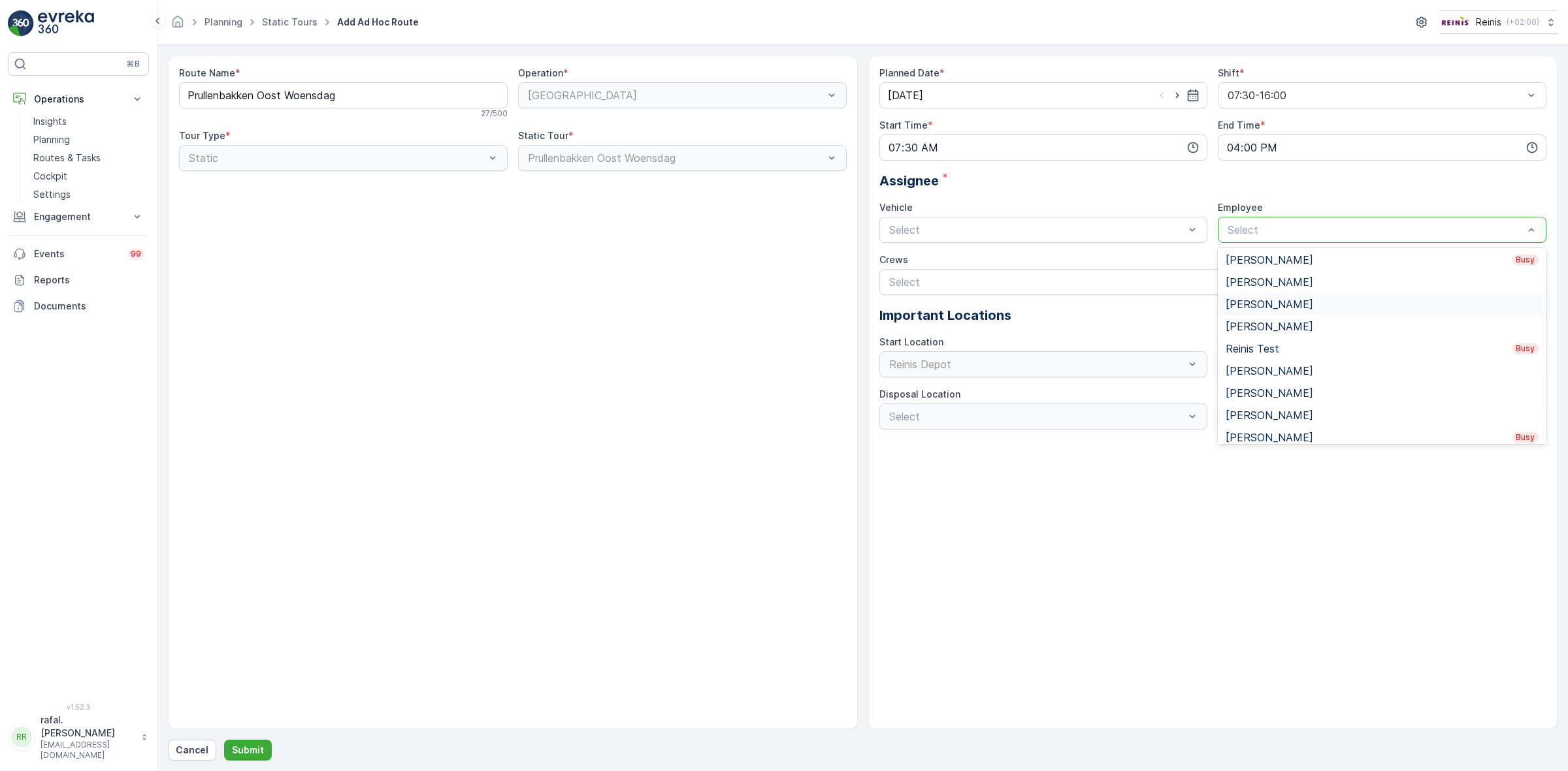
click at [1279, 303] on span "[PERSON_NAME]" at bounding box center [1269, 304] width 88 height 12
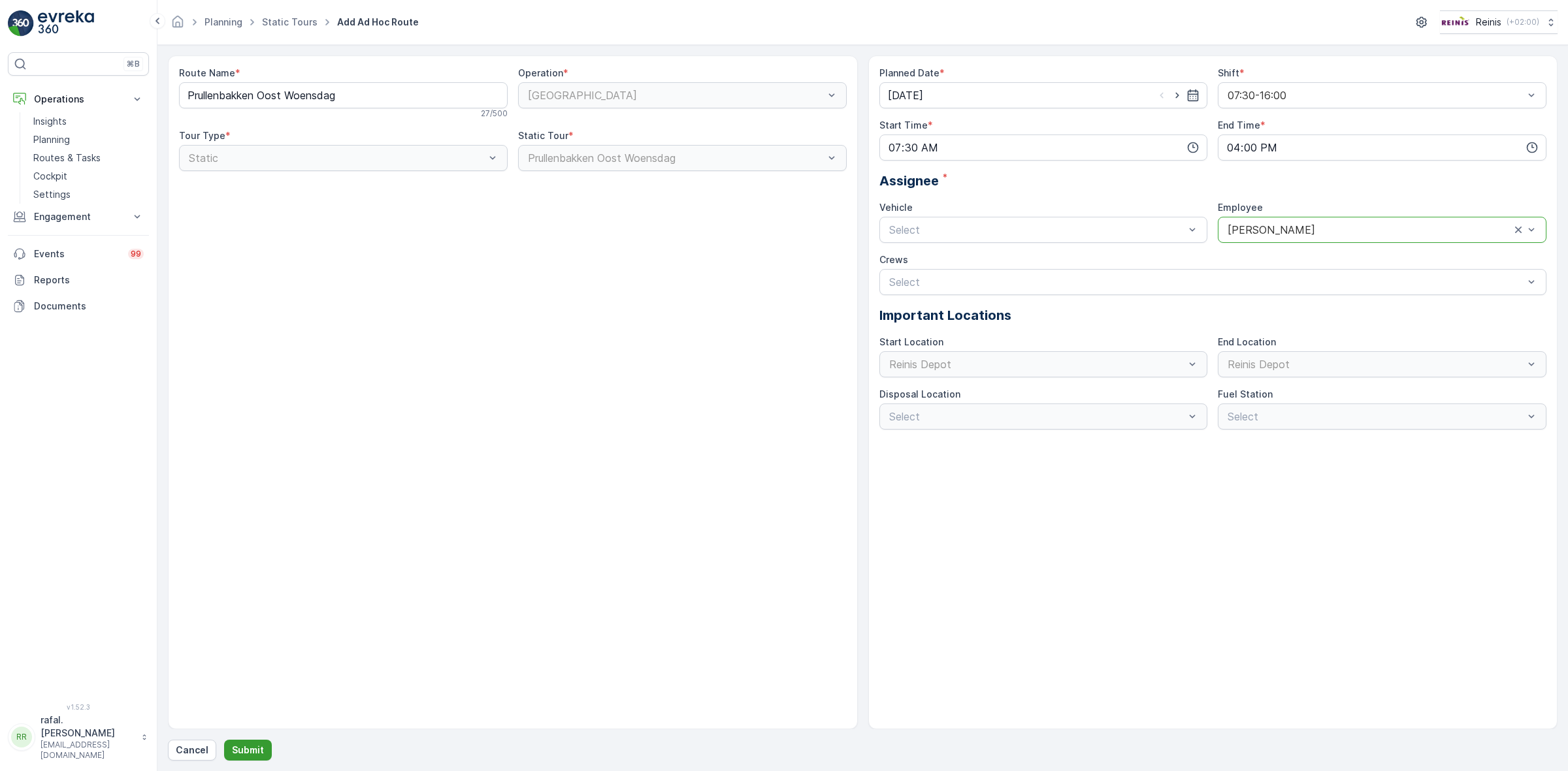
click at [246, 685] on p "Submit" at bounding box center [248, 750] width 32 height 13
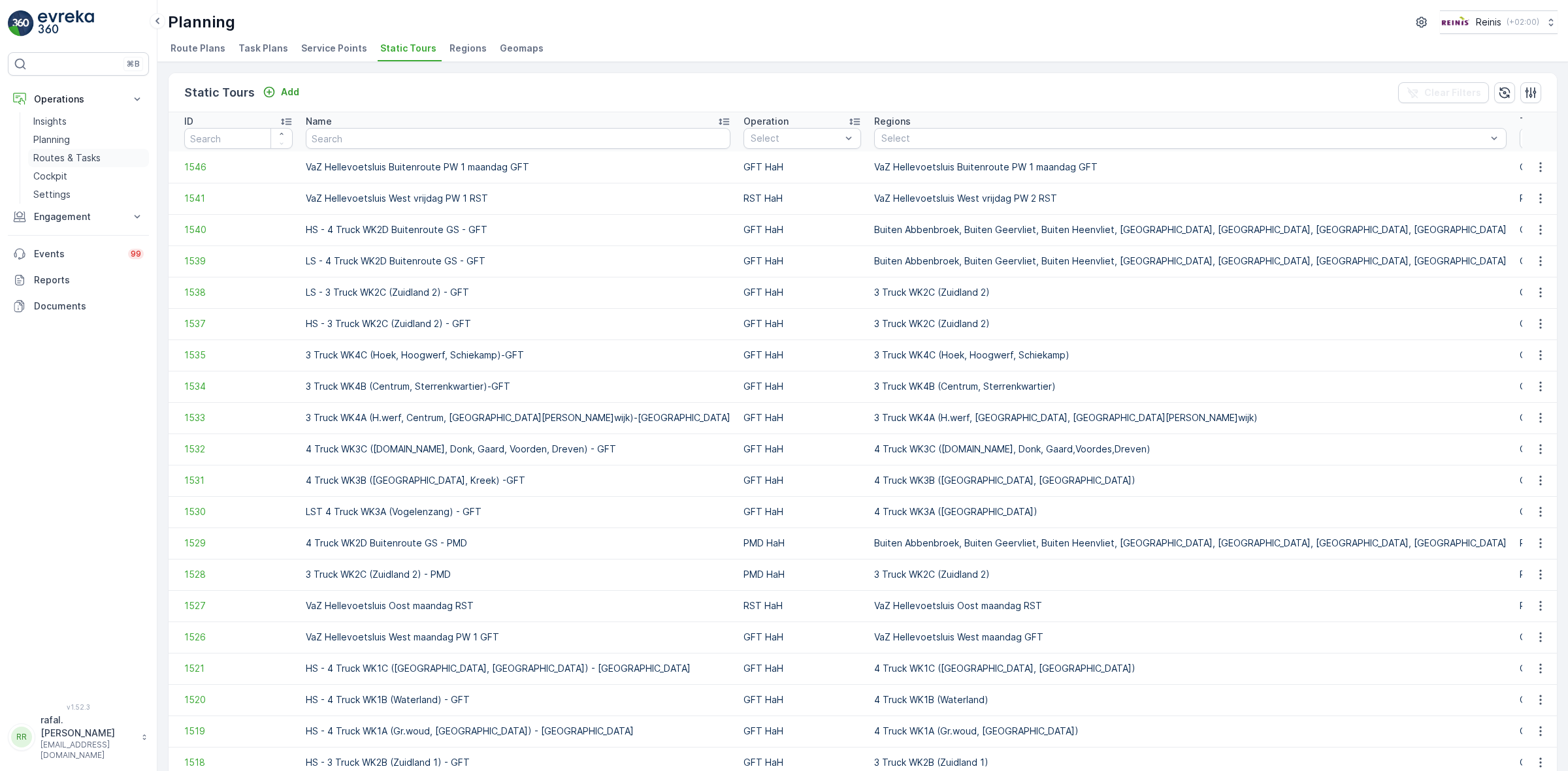
click at [100, 160] on link "Routes & Tasks" at bounding box center [88, 157] width 121 height 18
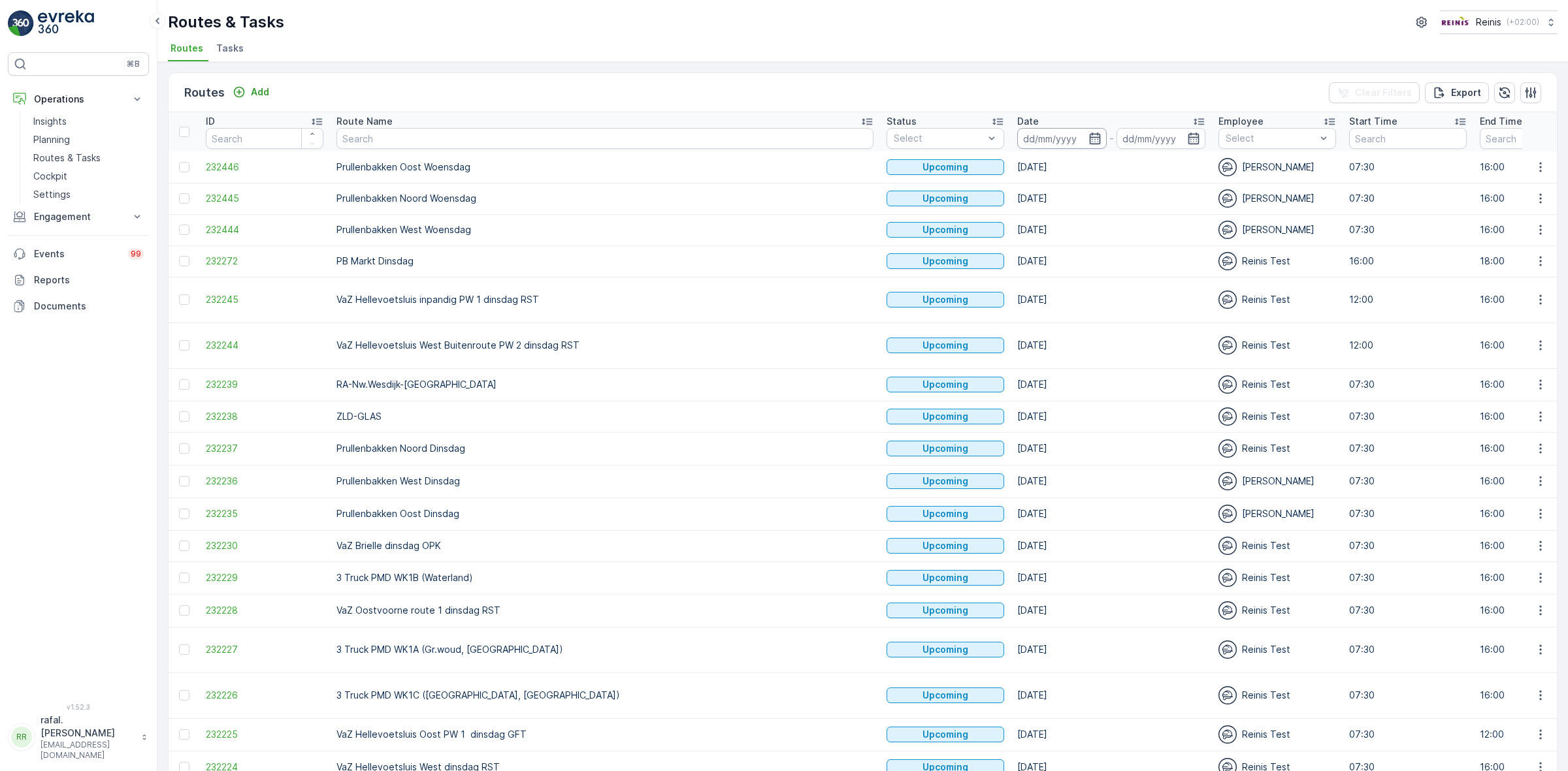
click at [1017, 128] on input at bounding box center [1062, 138] width 90 height 21
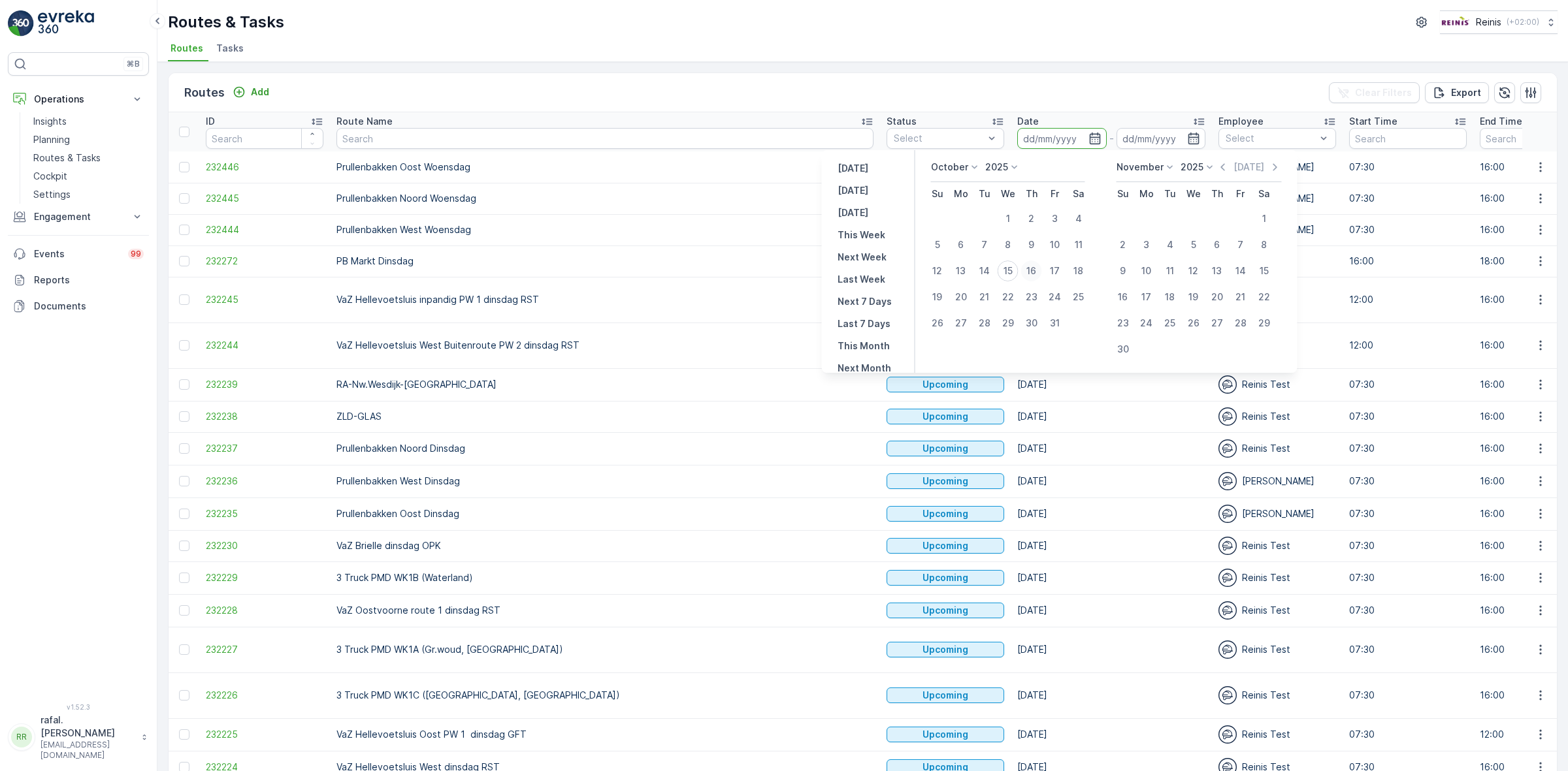
click at [1032, 269] on div "16" at bounding box center [1032, 271] width 21 height 21
type input "[DATE]"
click at [1033, 269] on div "16" at bounding box center [1032, 271] width 21 height 21
type input "[DATE]"
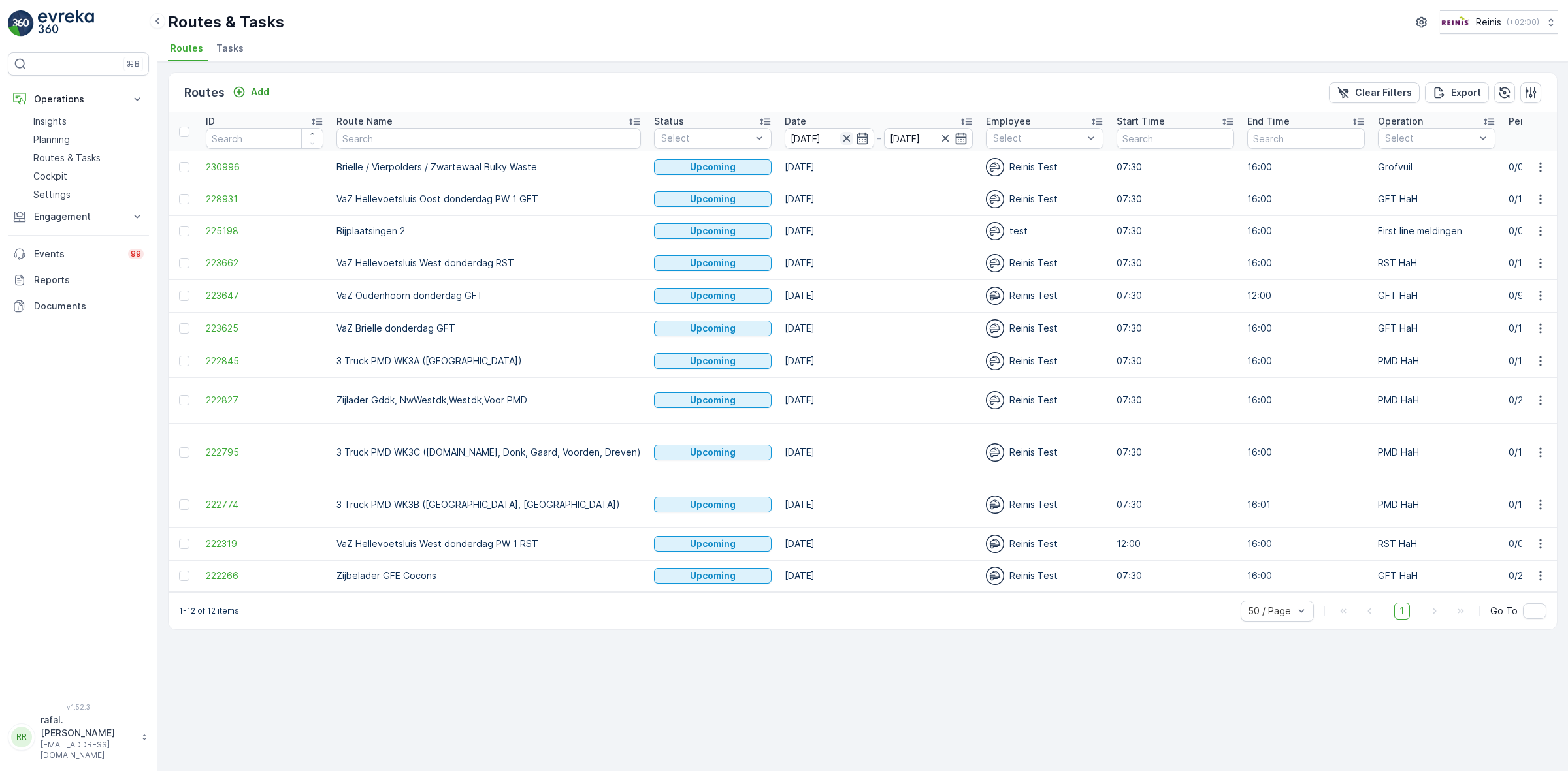
click at [840, 134] on icon "button" at bounding box center [846, 138] width 13 height 13
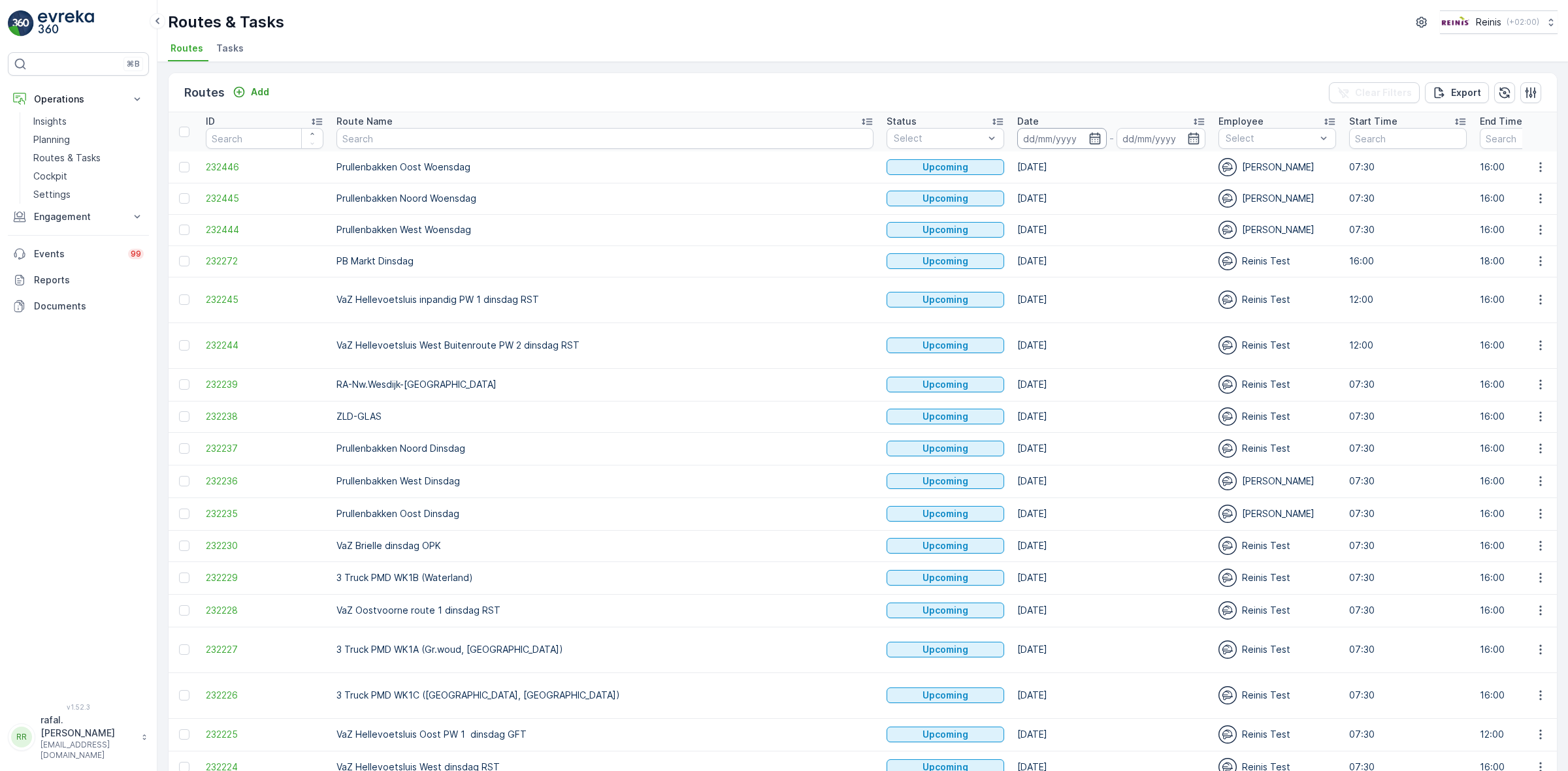
click at [1017, 134] on input at bounding box center [1062, 138] width 90 height 21
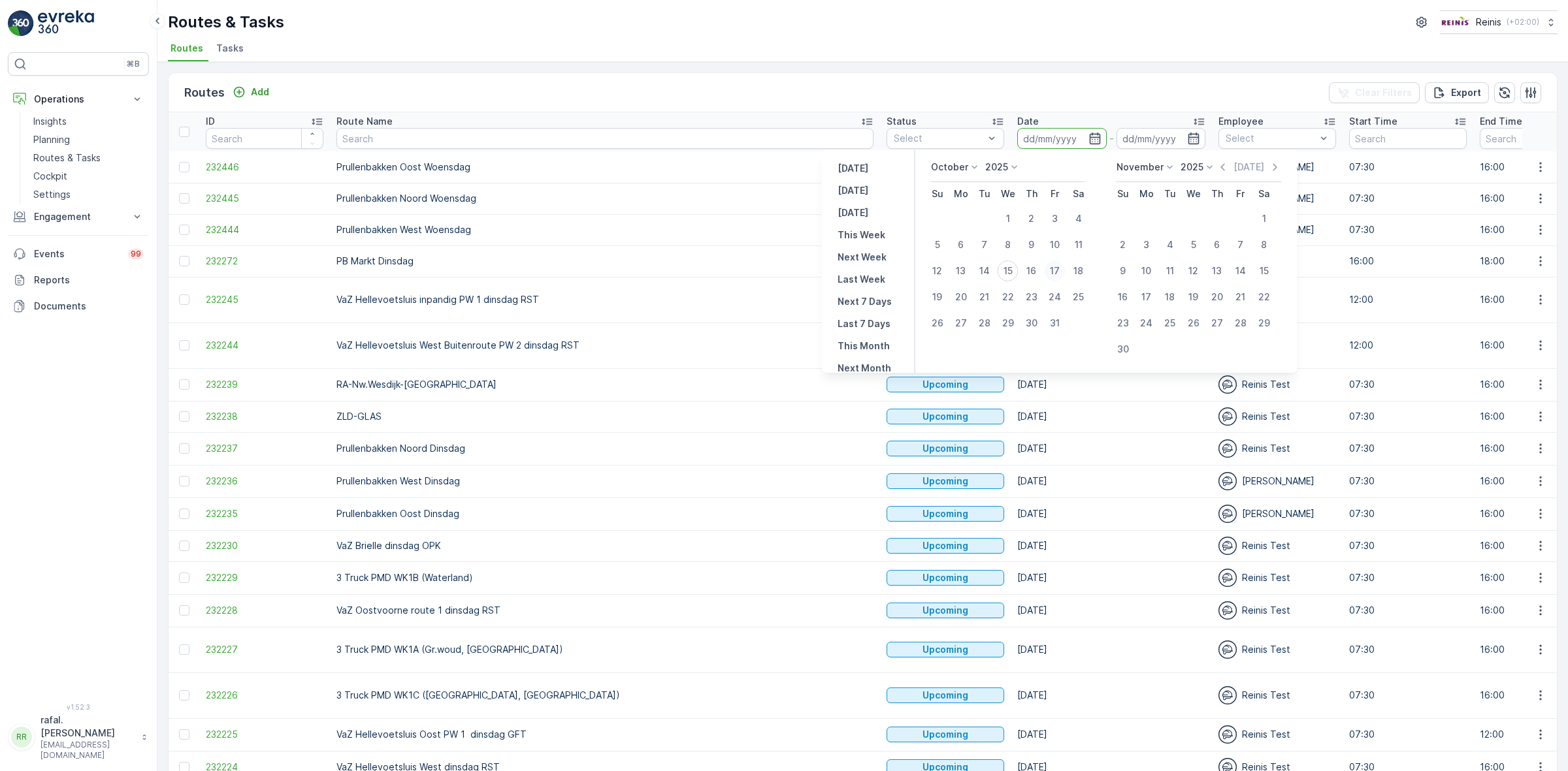
click at [1057, 268] on div "17" at bounding box center [1055, 271] width 21 height 21
type input "[DATE]"
click at [1057, 268] on div "17" at bounding box center [1055, 271] width 21 height 21
type input "[DATE]"
